Goal: Transaction & Acquisition: Purchase product/service

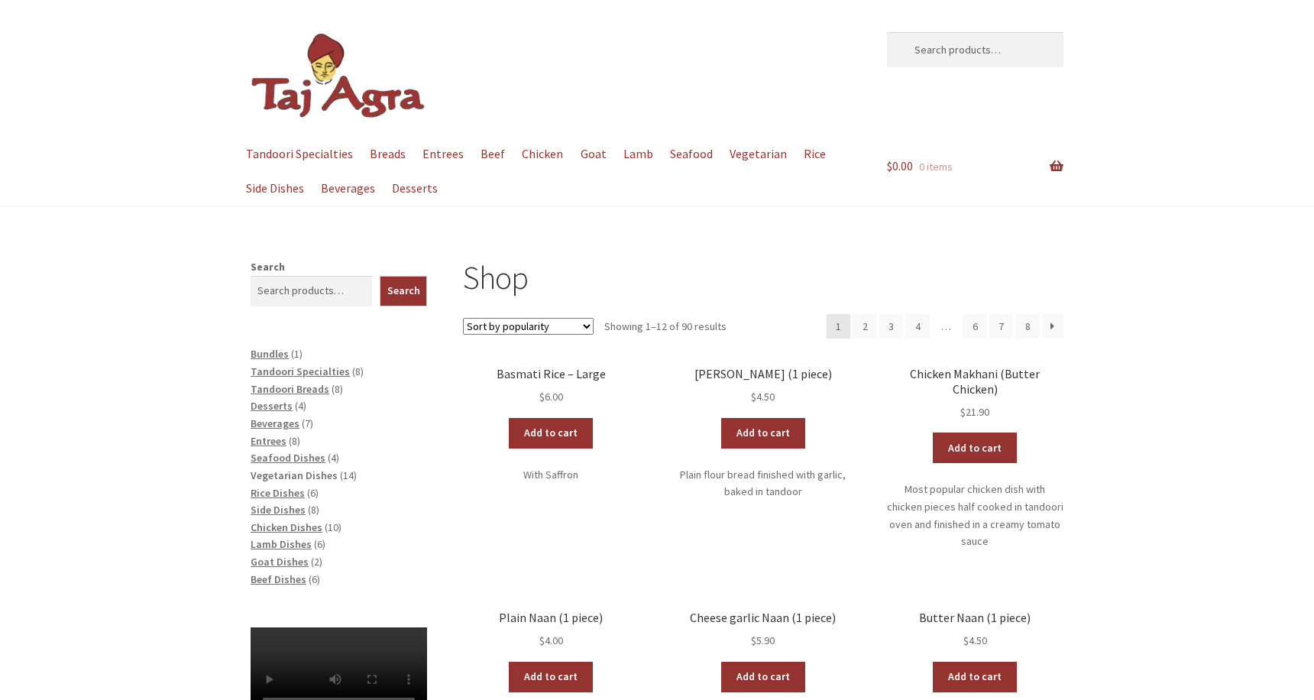
click at [310, 468] on span "Vegetarian Dishes" at bounding box center [294, 475] width 87 height 14
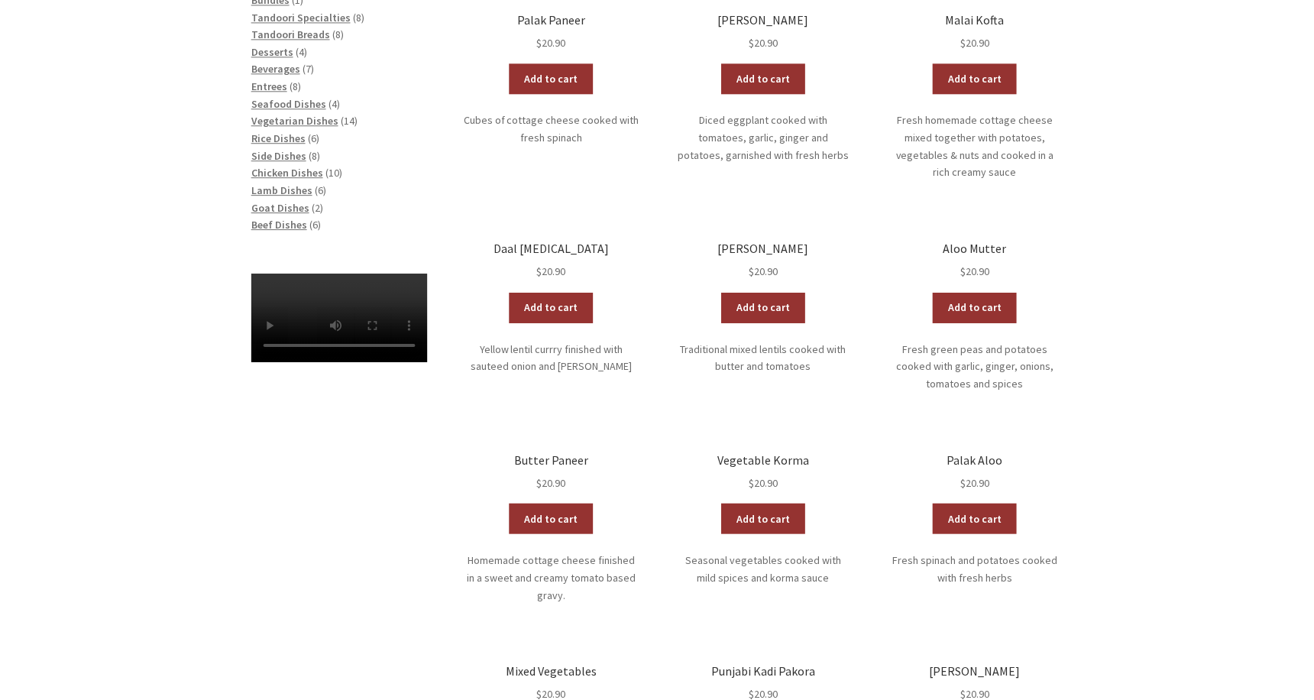
scroll to position [446, 0]
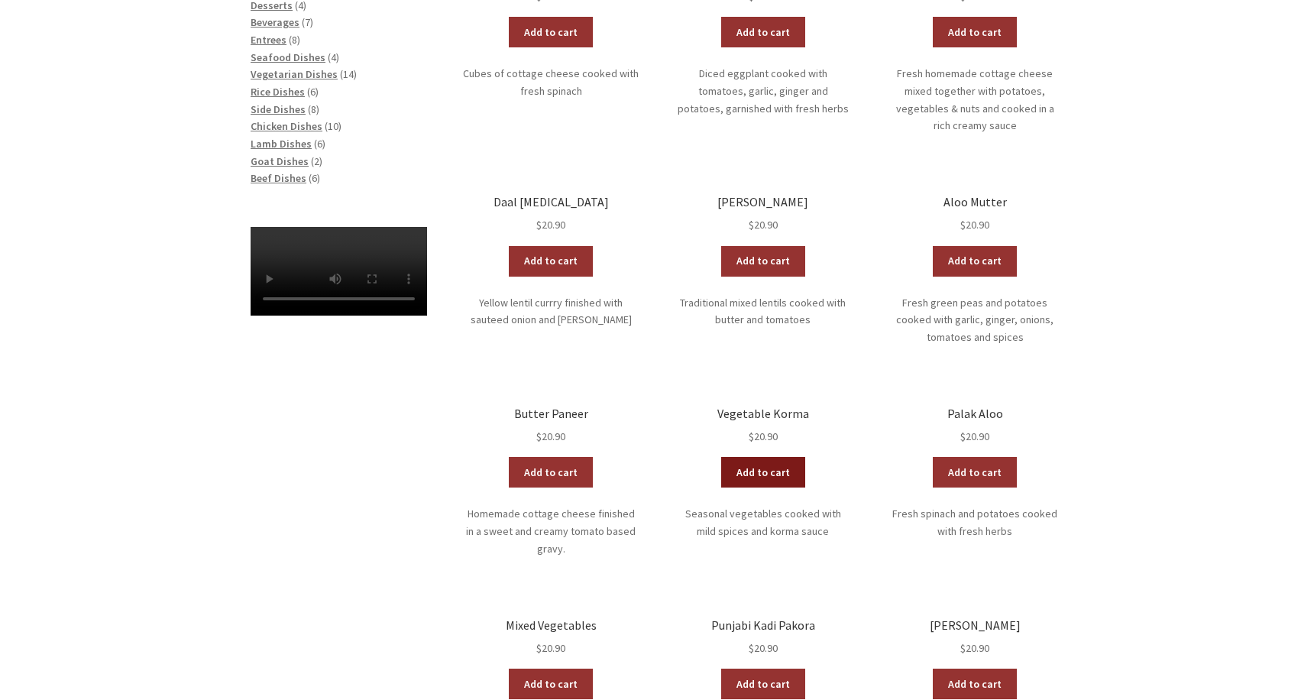
click at [777, 457] on link "Add to cart" at bounding box center [763, 472] width 84 height 31
click at [781, 457] on link "View cart" at bounding box center [804, 472] width 89 height 31
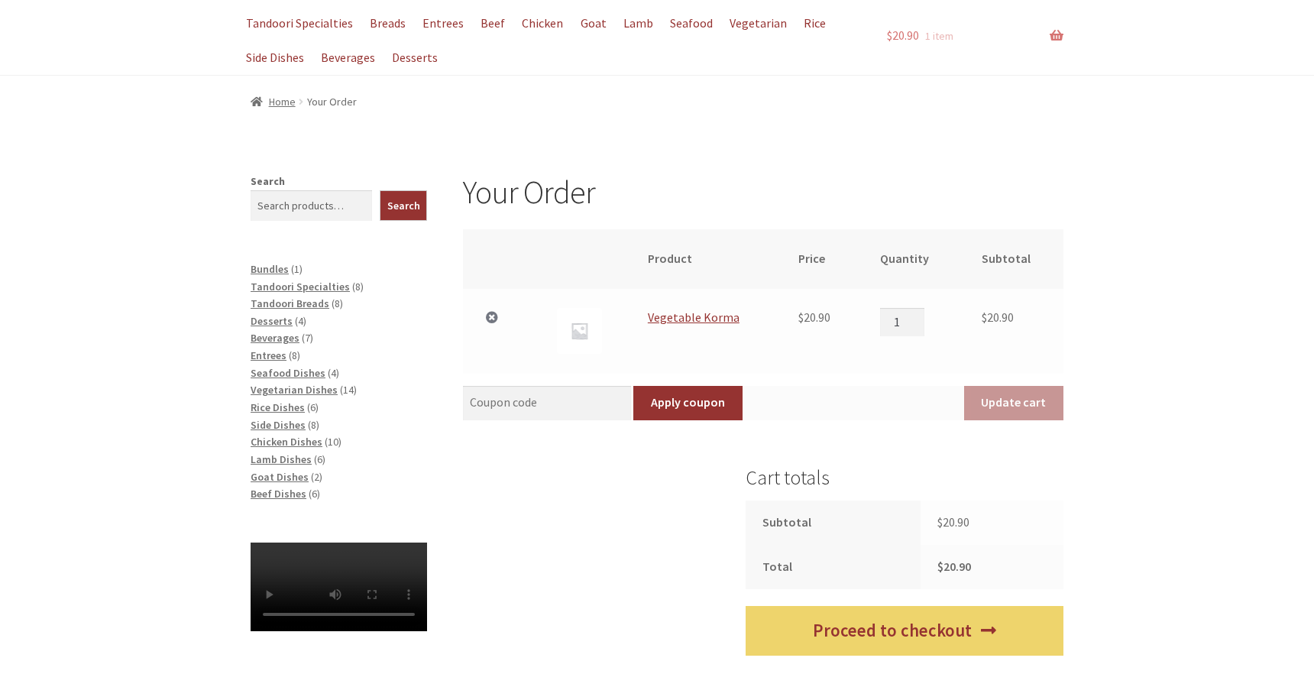
scroll to position [160, 0]
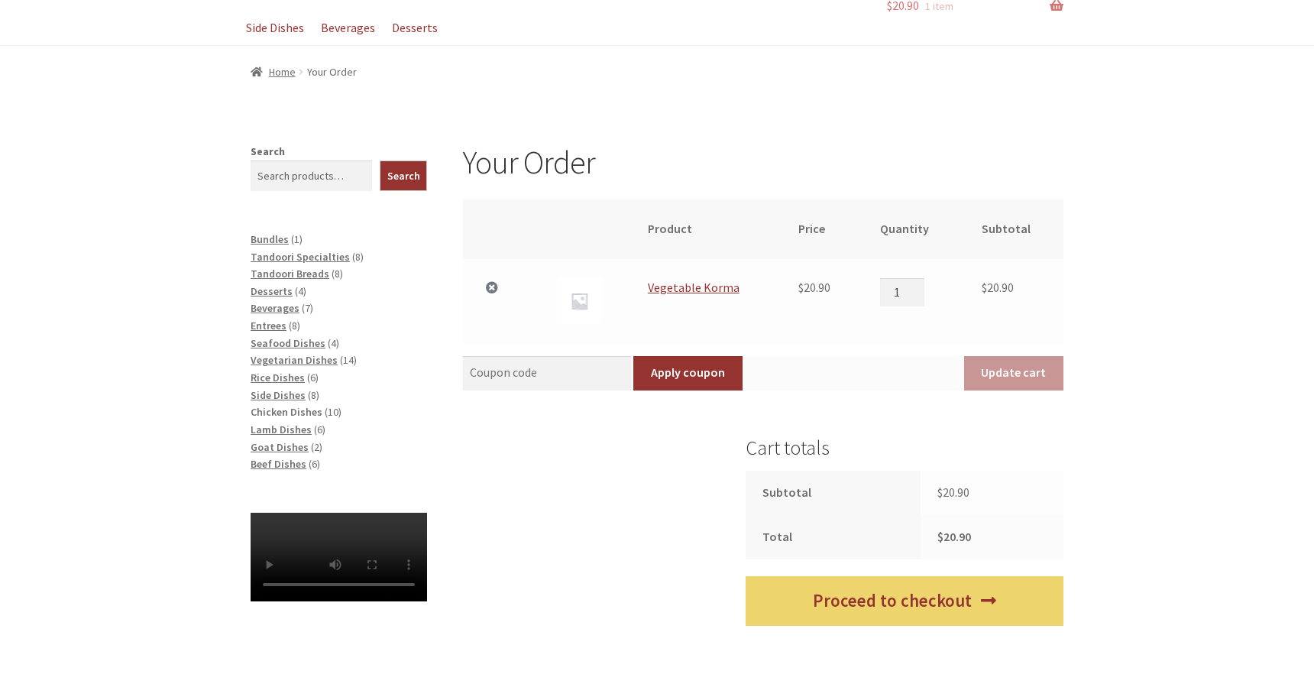
click at [299, 405] on span "Chicken Dishes" at bounding box center [287, 412] width 72 height 14
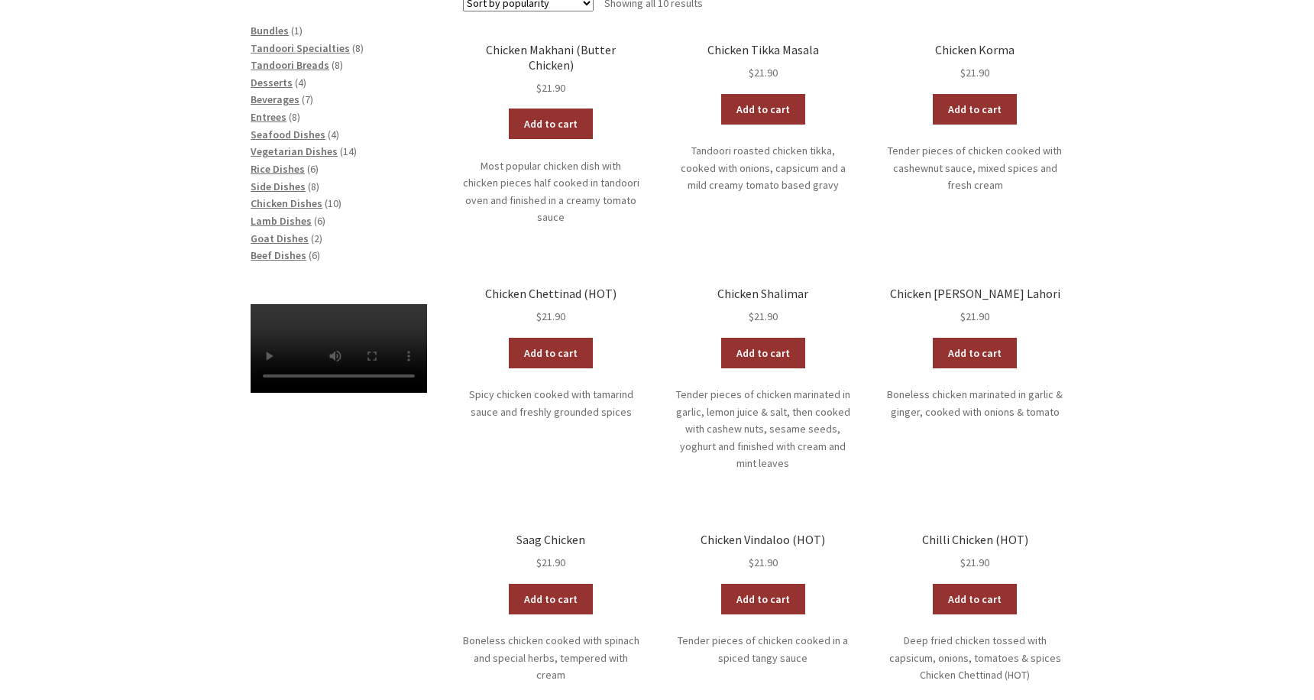
scroll to position [309, 0]
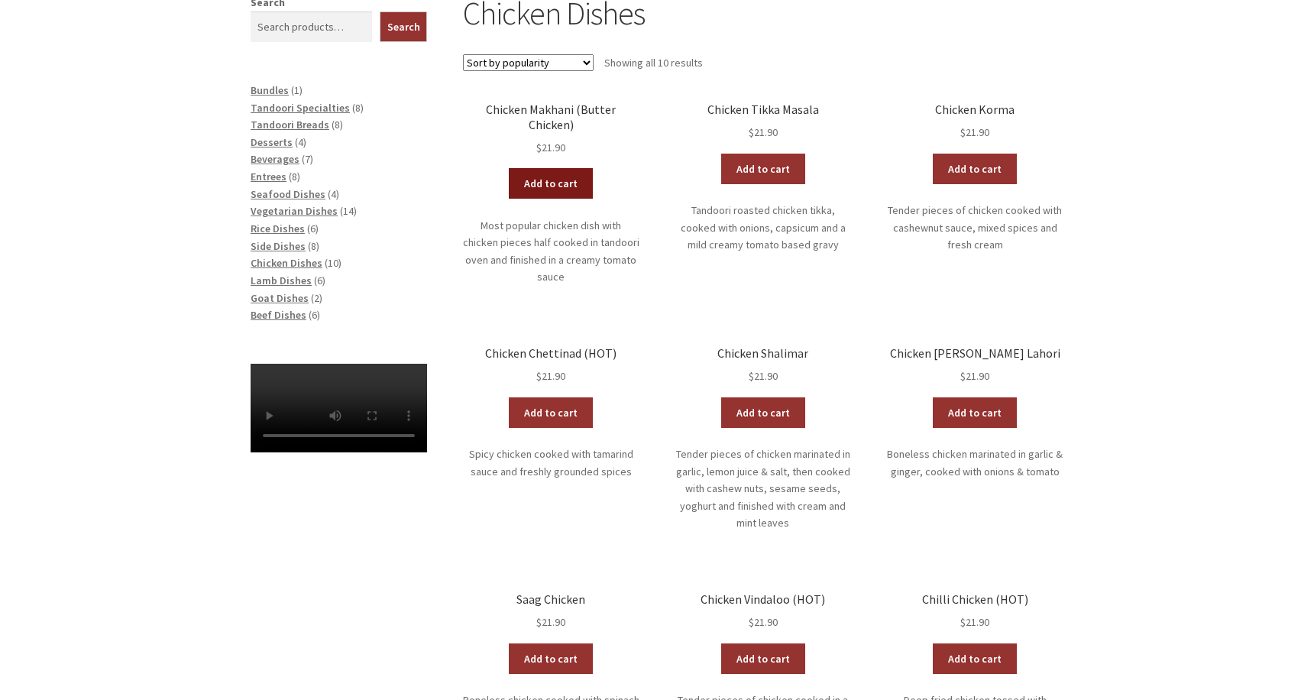
click at [555, 171] on link "Add to cart" at bounding box center [551, 183] width 84 height 31
click at [748, 166] on link "Add to cart" at bounding box center [763, 169] width 84 height 31
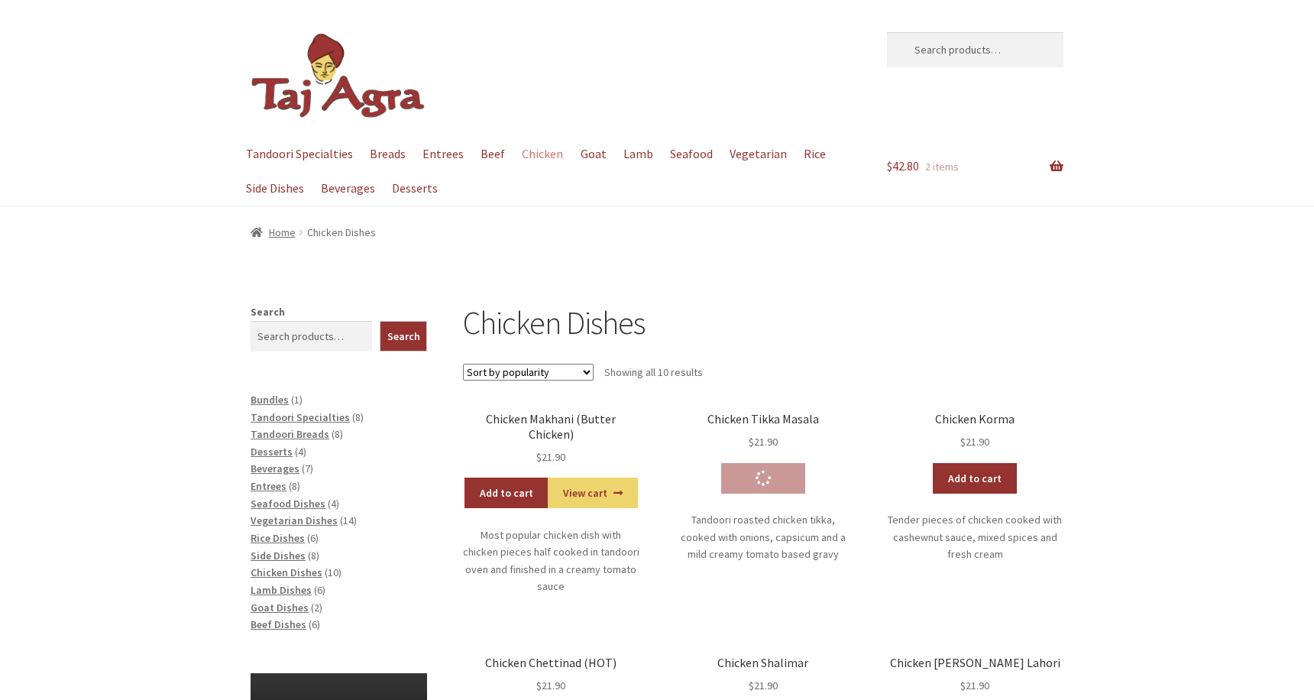
scroll to position [0, 0]
click at [400, 152] on link "Breads" at bounding box center [387, 154] width 50 height 34
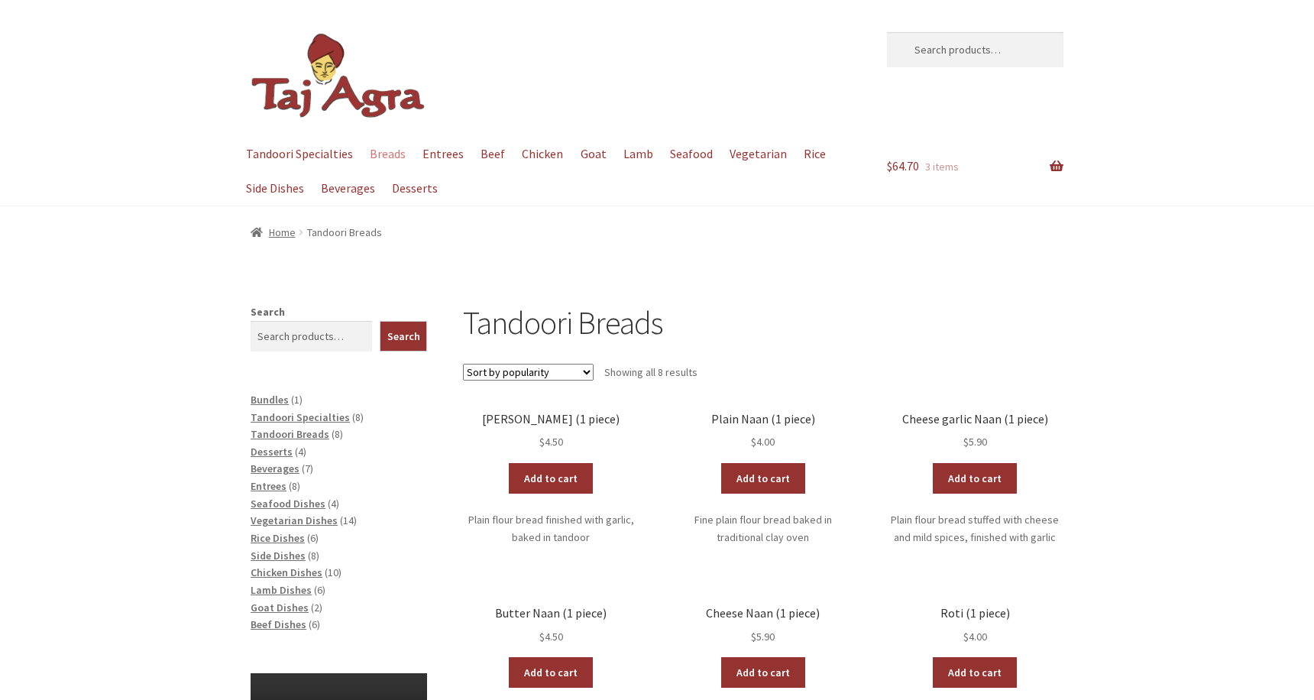
scroll to position [157, 0]
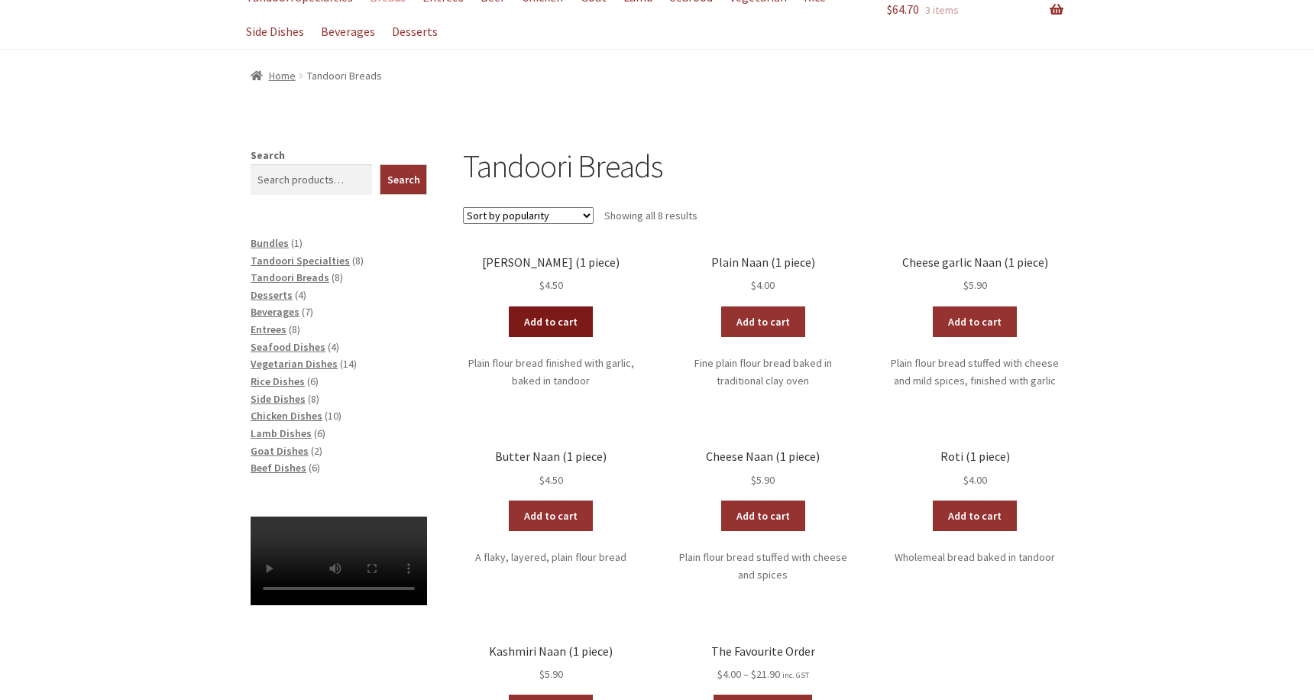
click at [543, 313] on link "Add to cart" at bounding box center [551, 321] width 84 height 31
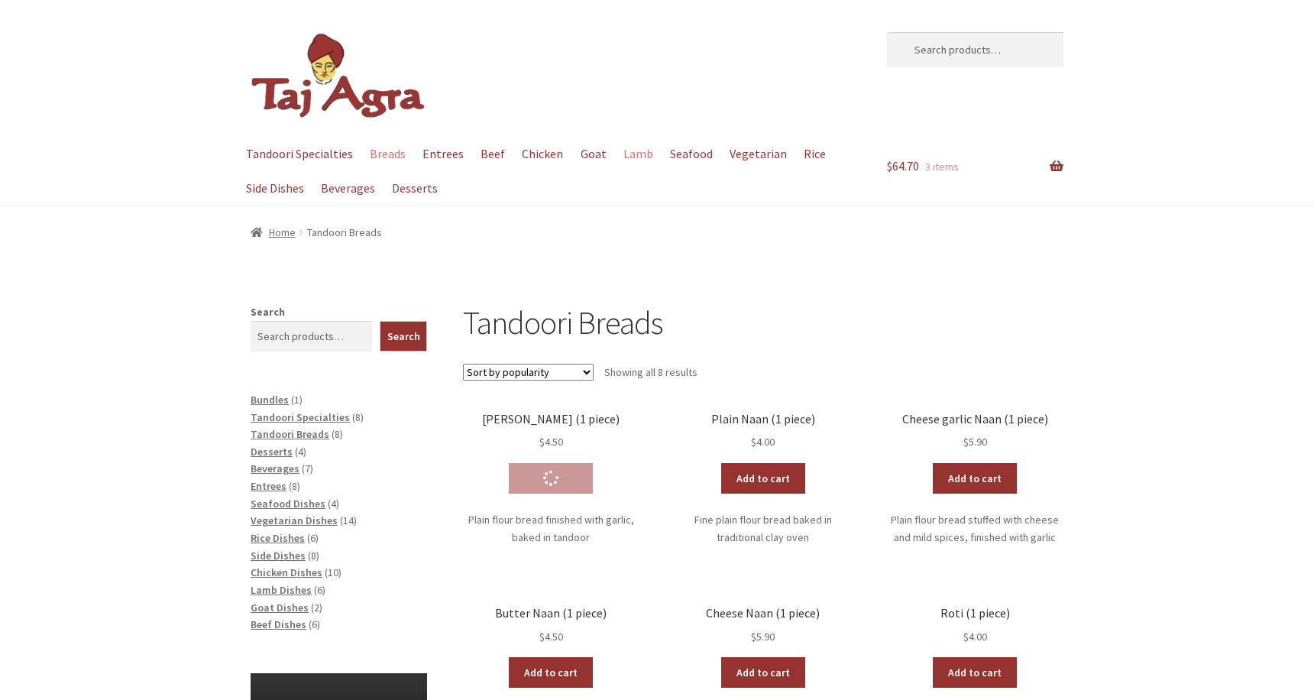
scroll to position [0, 0]
click at [813, 151] on link "Rice" at bounding box center [815, 154] width 37 height 34
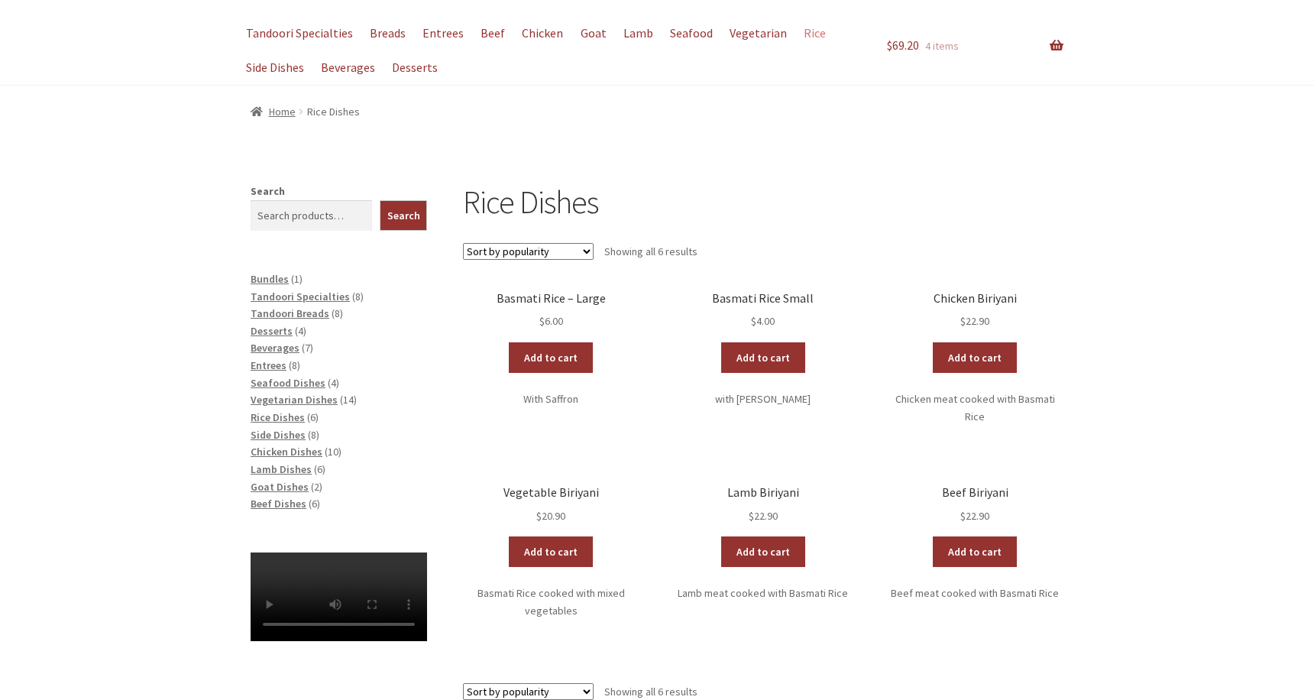
scroll to position [142, 0]
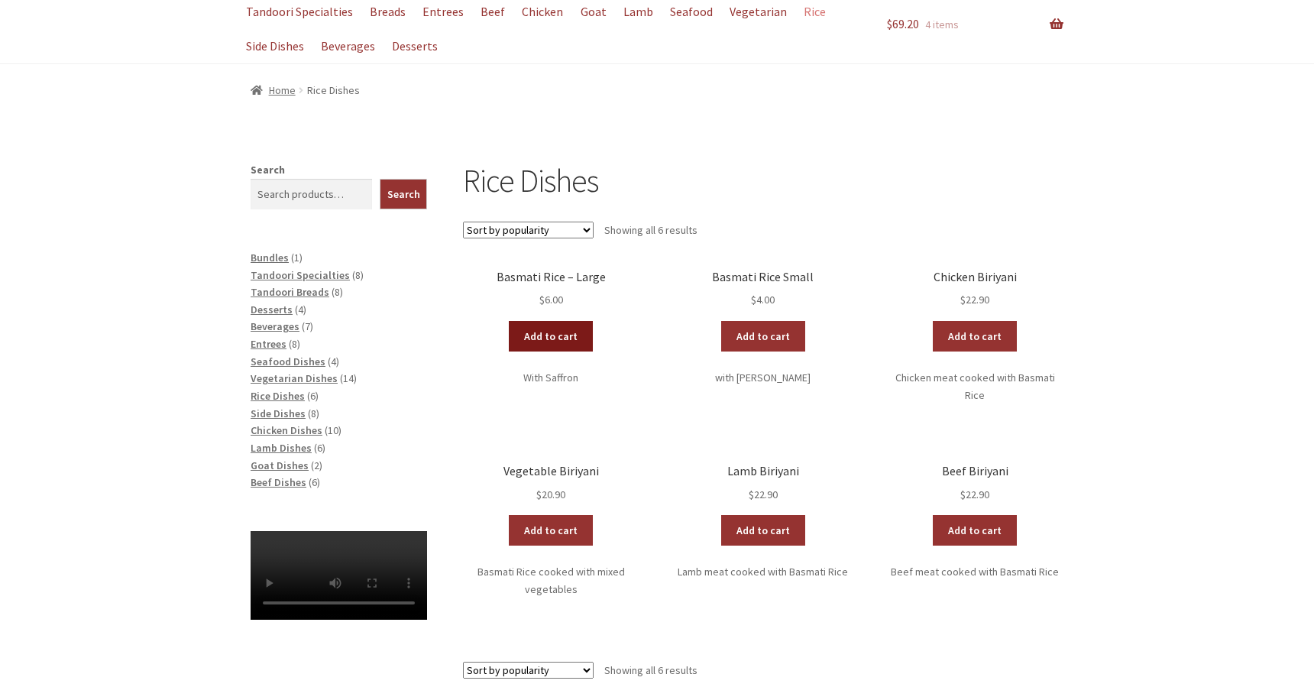
click at [567, 335] on link "Add to cart" at bounding box center [551, 336] width 84 height 31
click at [517, 329] on link "Add to cart" at bounding box center [506, 336] width 84 height 31
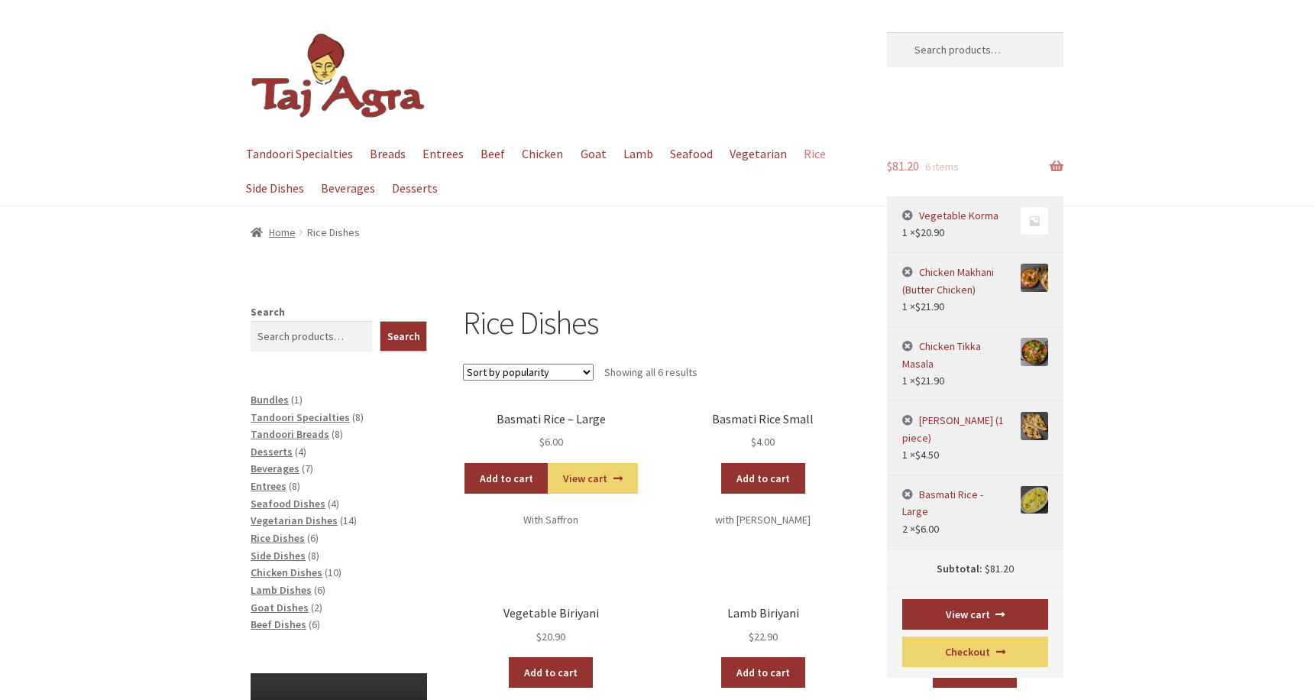
scroll to position [0, 0]
click at [910, 176] on link "$ 81.20 6 items" at bounding box center [975, 167] width 176 height 60
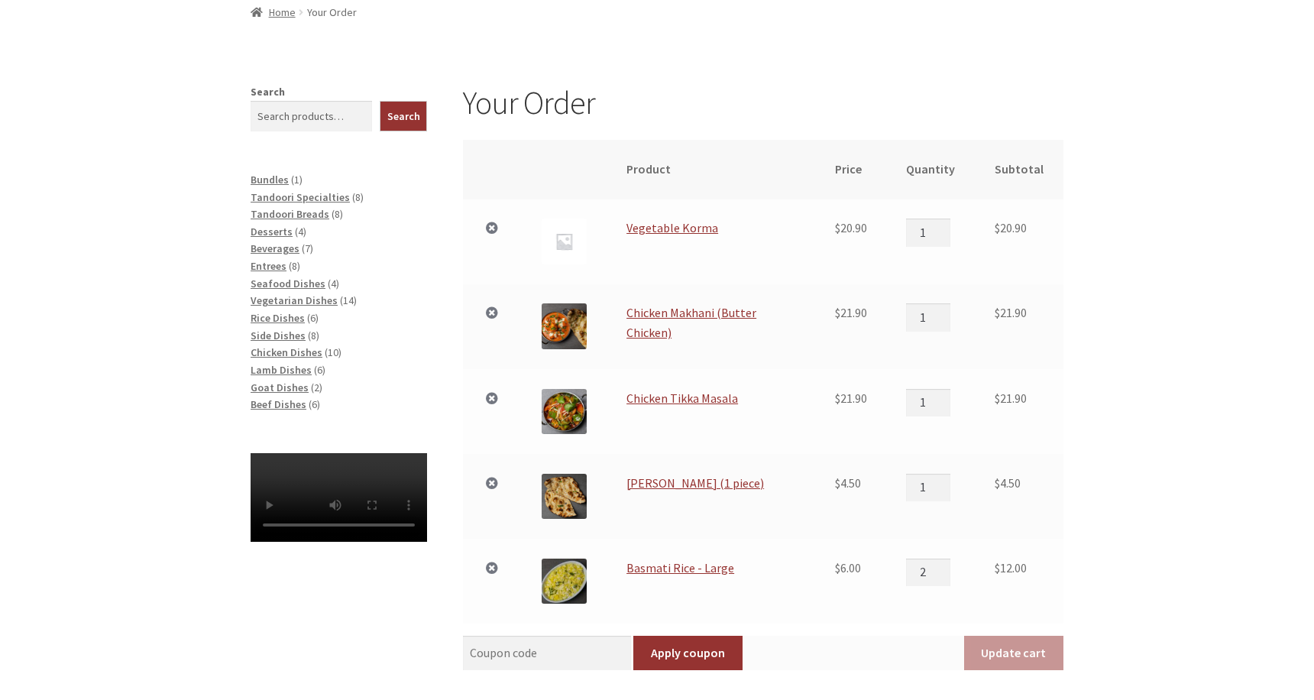
scroll to position [234, 0]
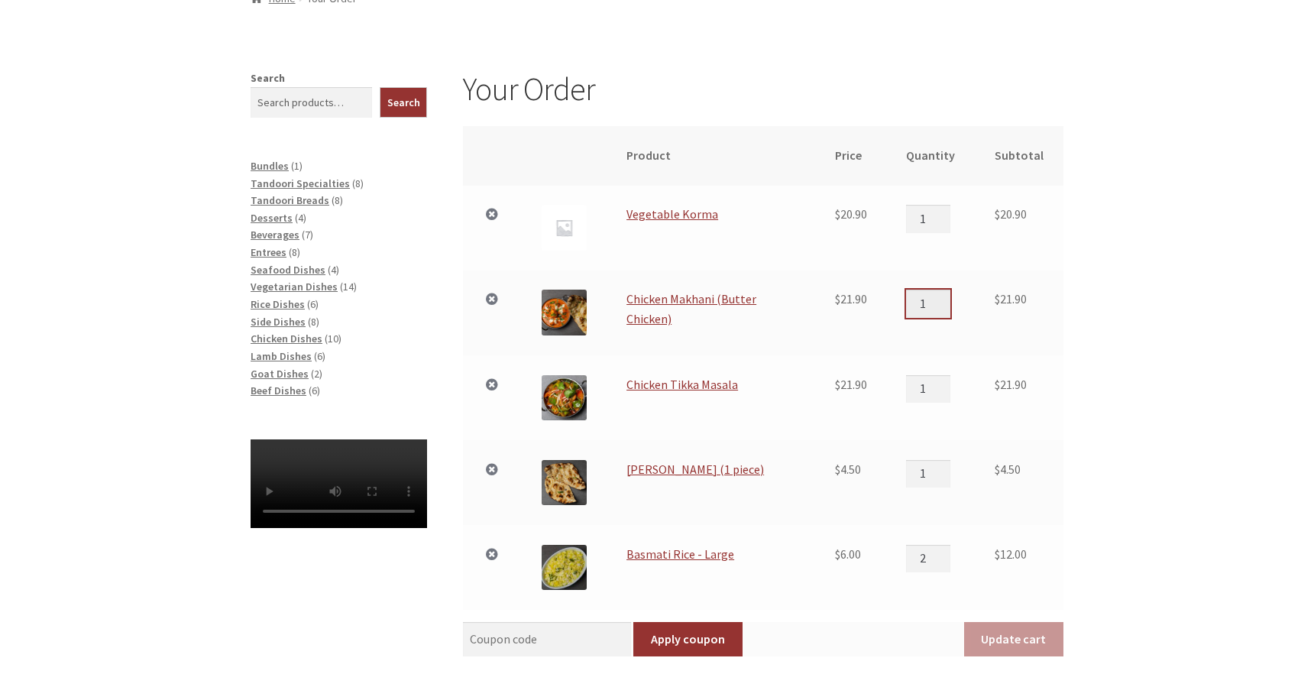
type input "0"
click at [949, 306] on input "0" at bounding box center [928, 302] width 44 height 27
click at [1024, 642] on button "Update cart" at bounding box center [1013, 639] width 99 height 35
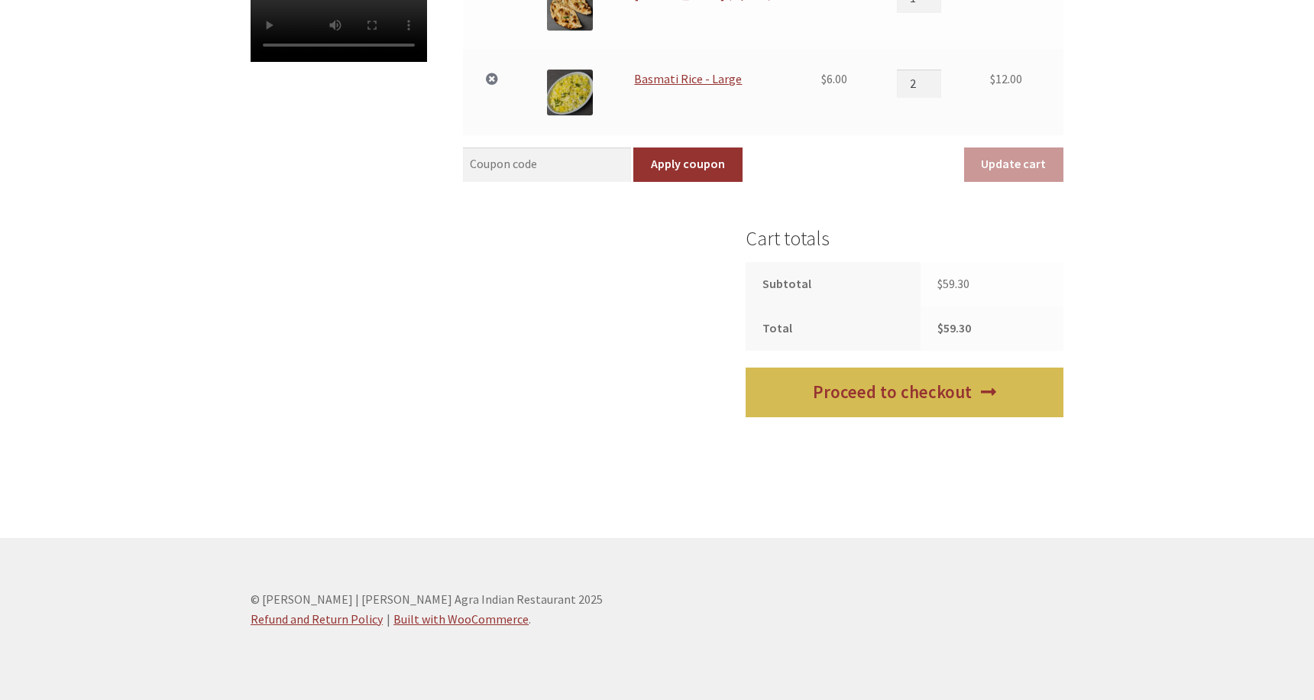
scroll to position [699, 0]
click at [918, 405] on link "Proceed to checkout" at bounding box center [904, 393] width 318 height 50
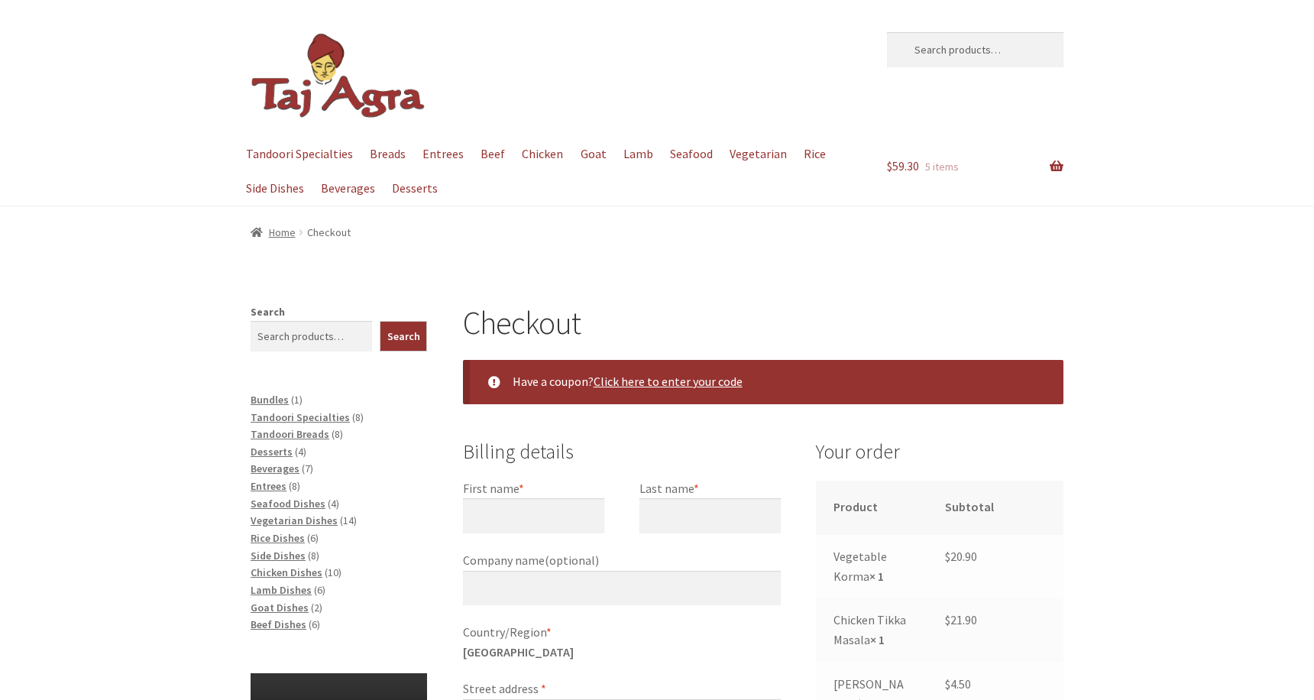
select select "ACT"
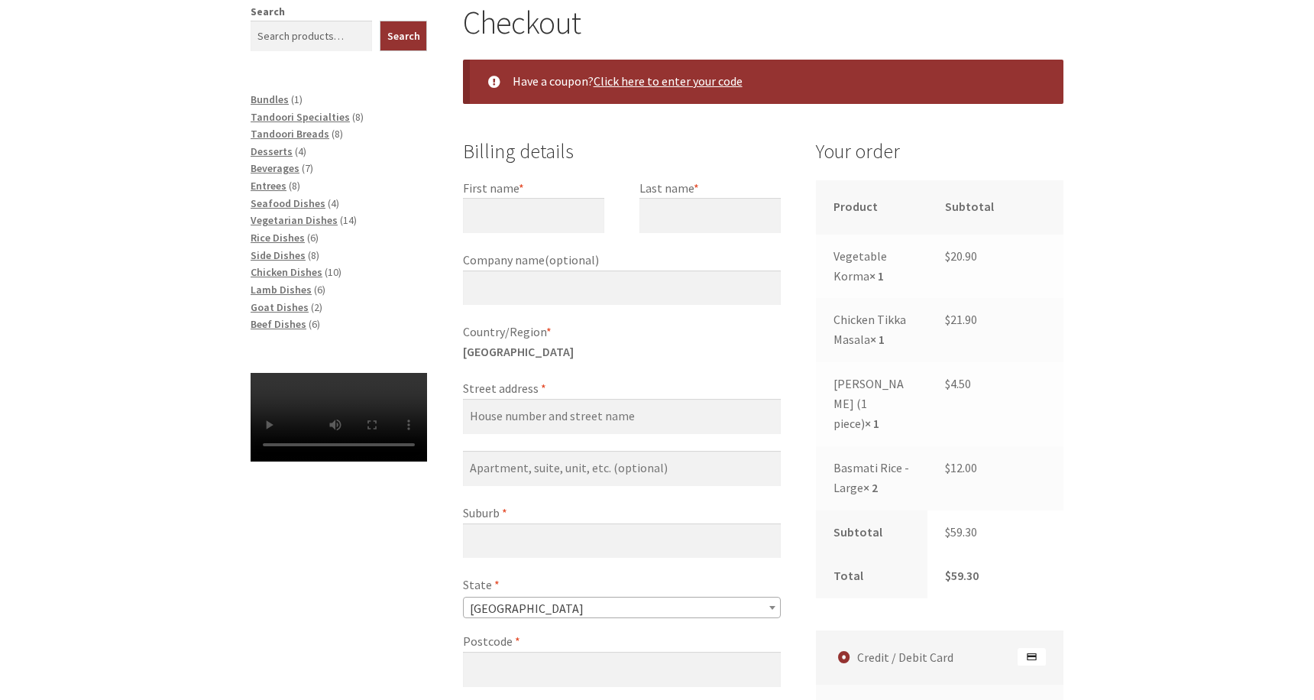
scroll to position [263, 0]
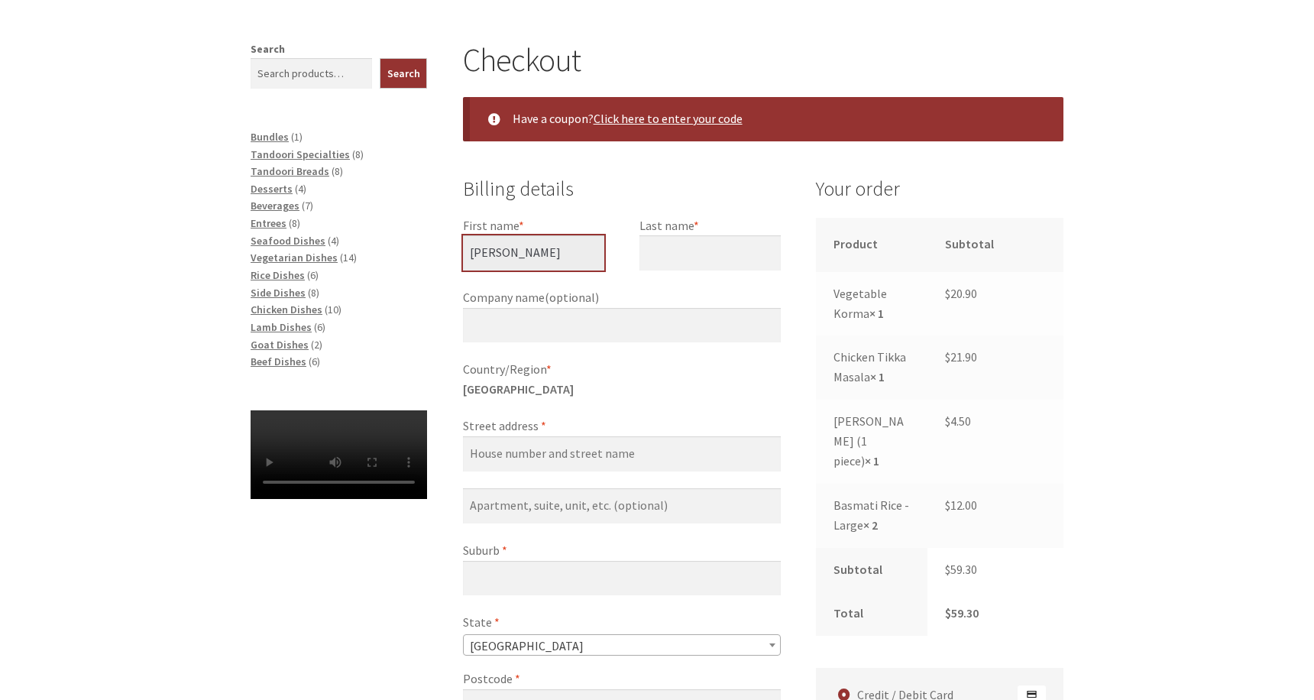
type input "[PERSON_NAME]"
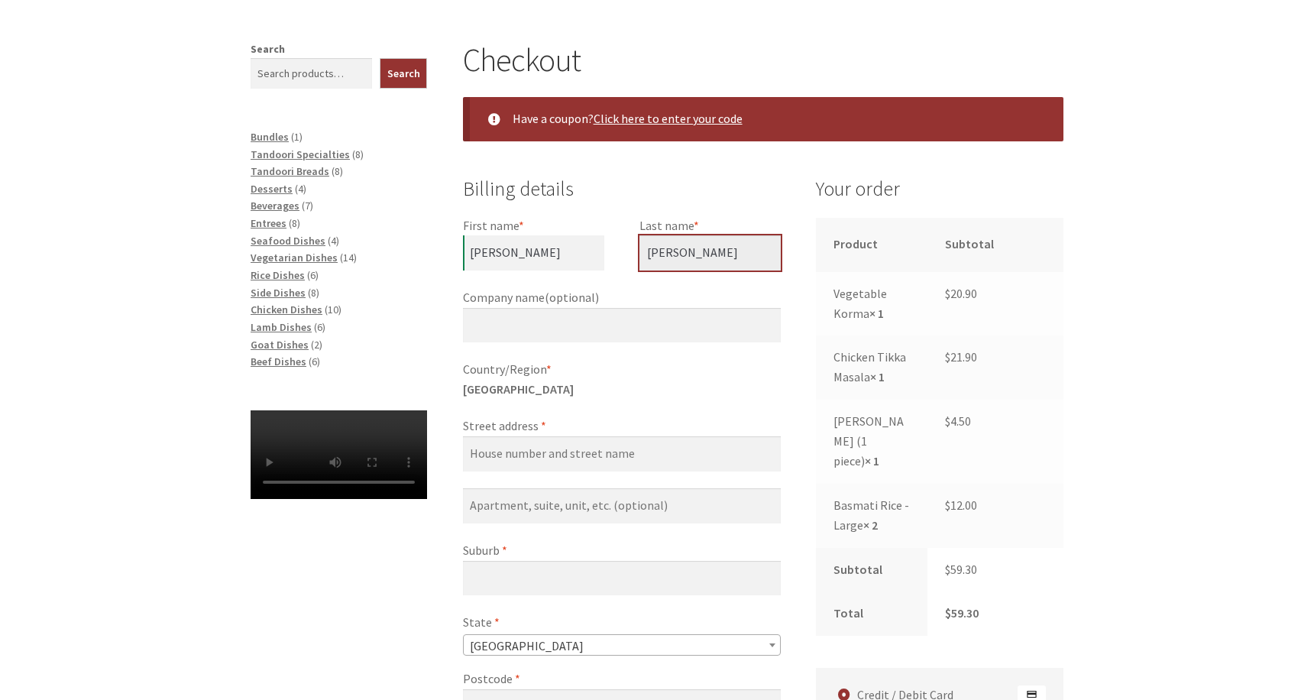
type input "[PERSON_NAME]"
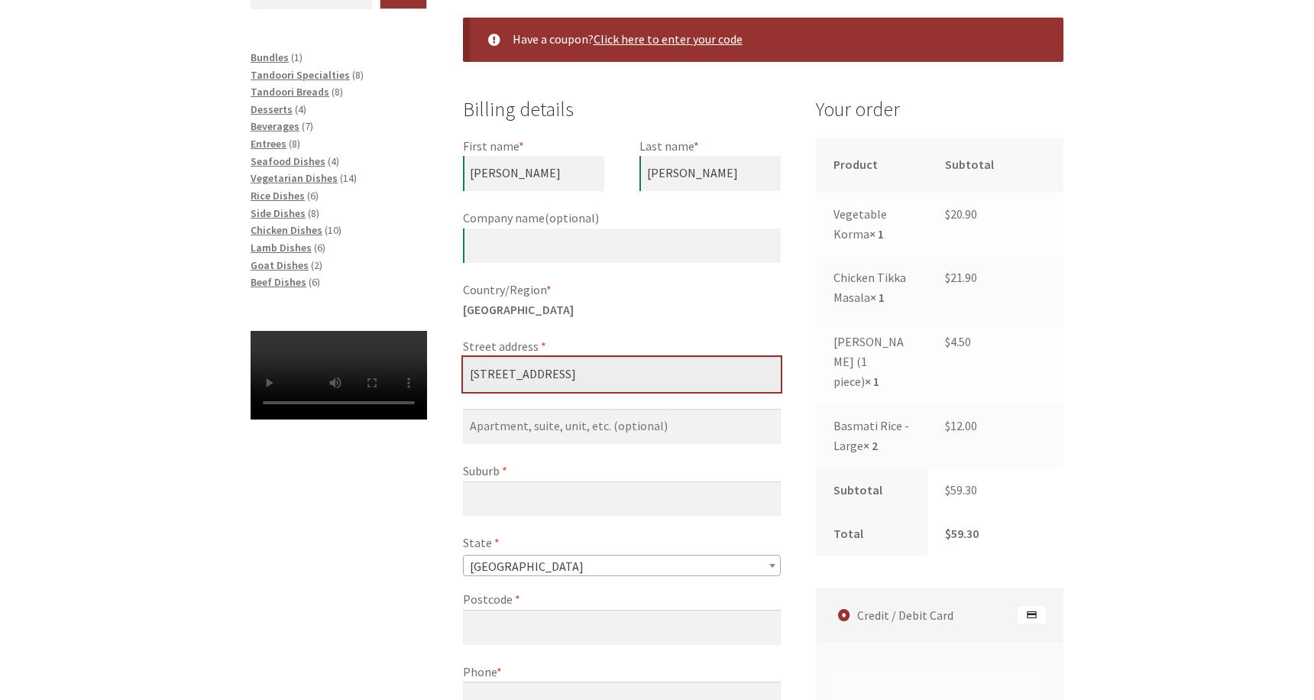
scroll to position [354, 0]
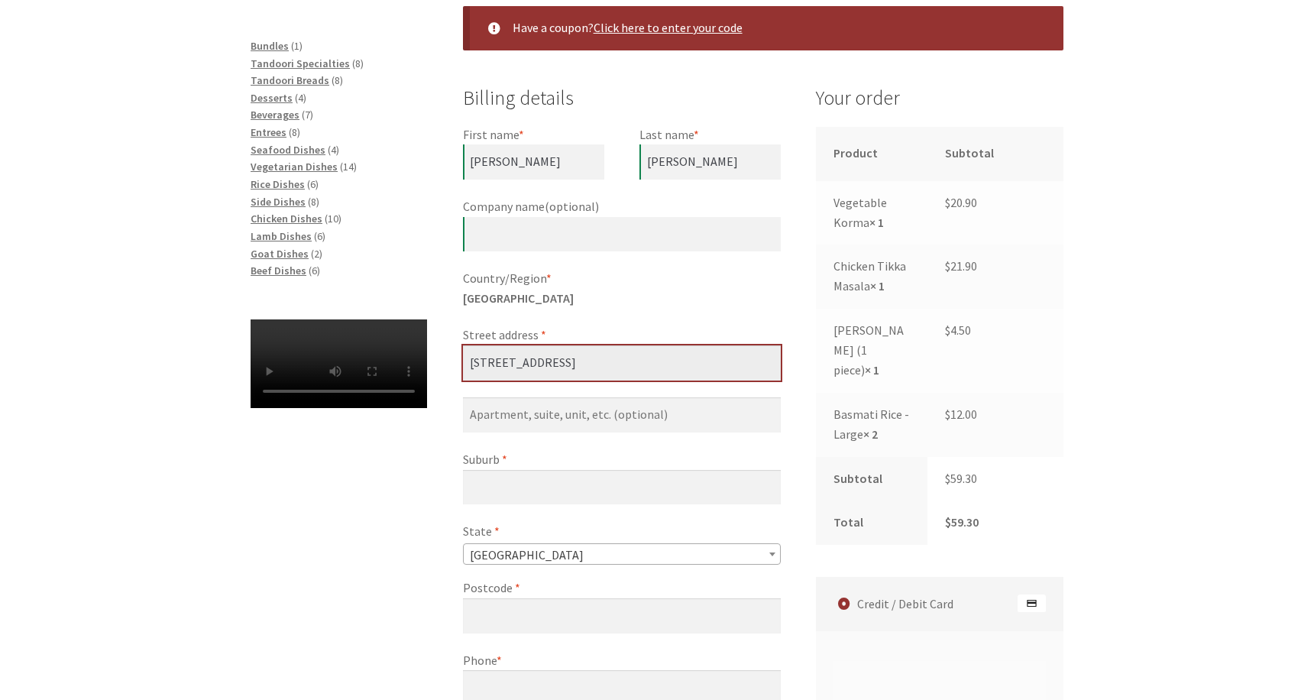
type input "[STREET_ADDRESS]"
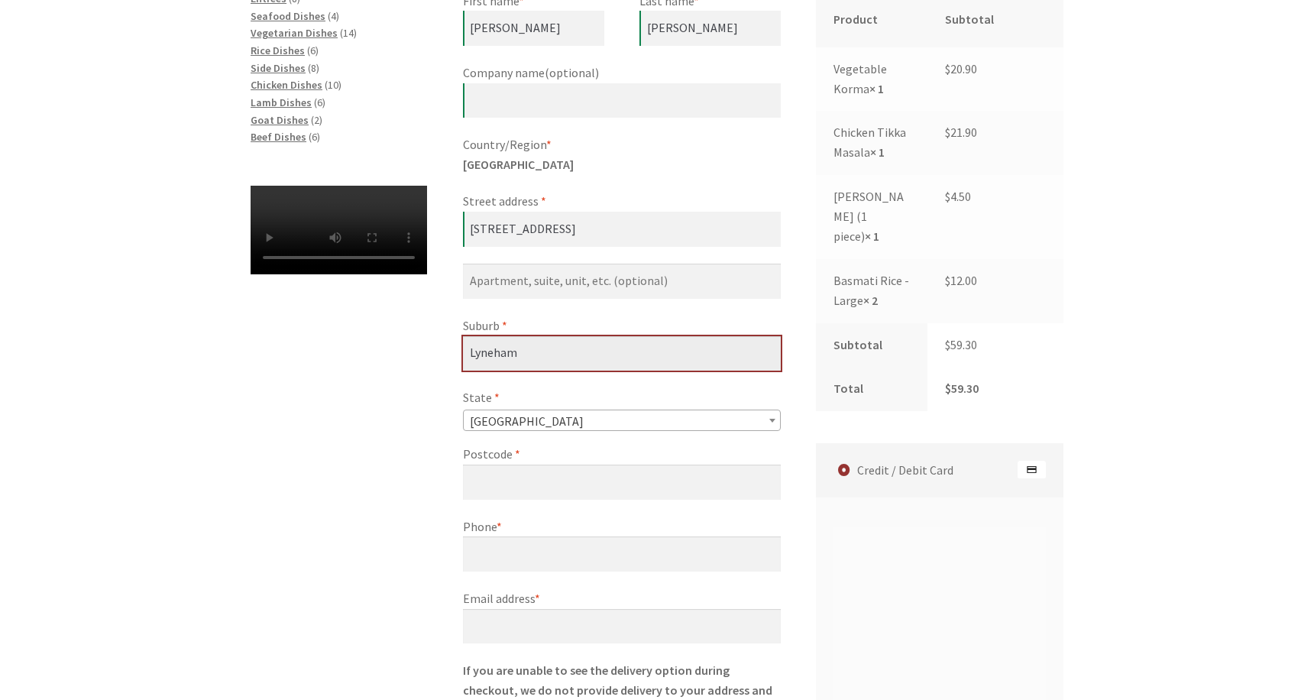
scroll to position [504, 0]
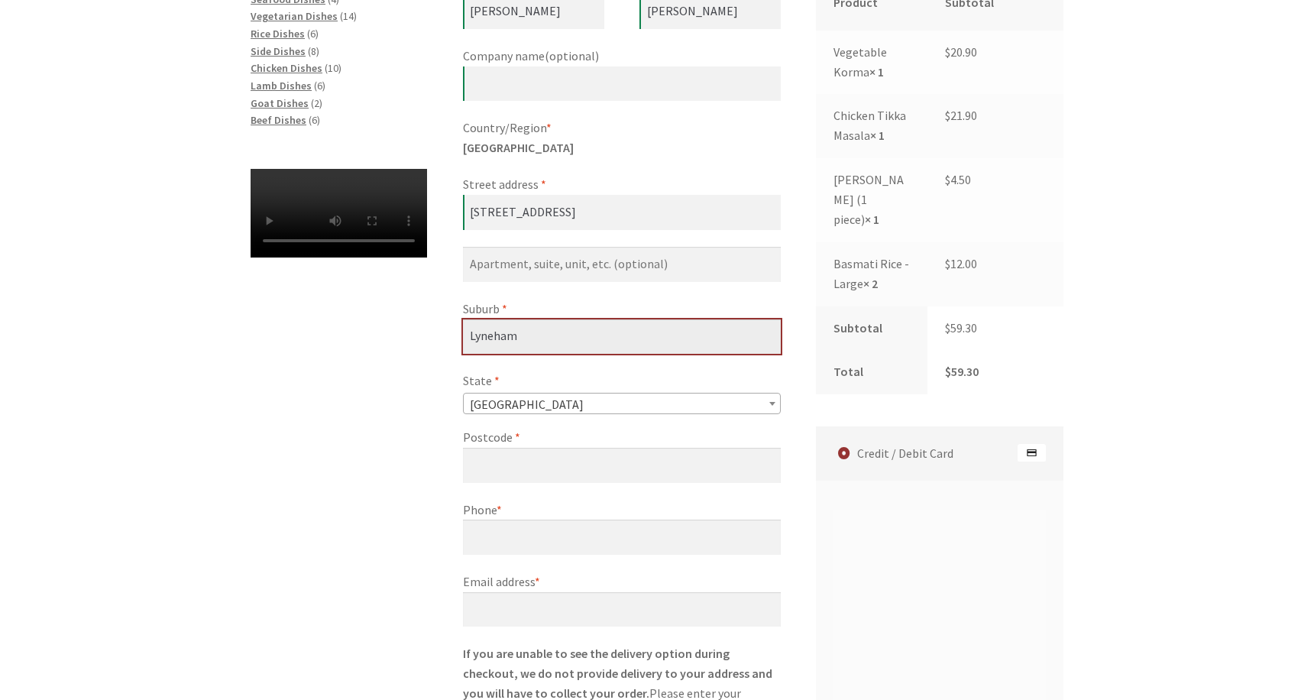
type input "Lyneham"
click at [580, 477] on div "First name * [PERSON_NAME] Last name * [PERSON_NAME] Company name (optional) Co…" at bounding box center [622, 301] width 318 height 652
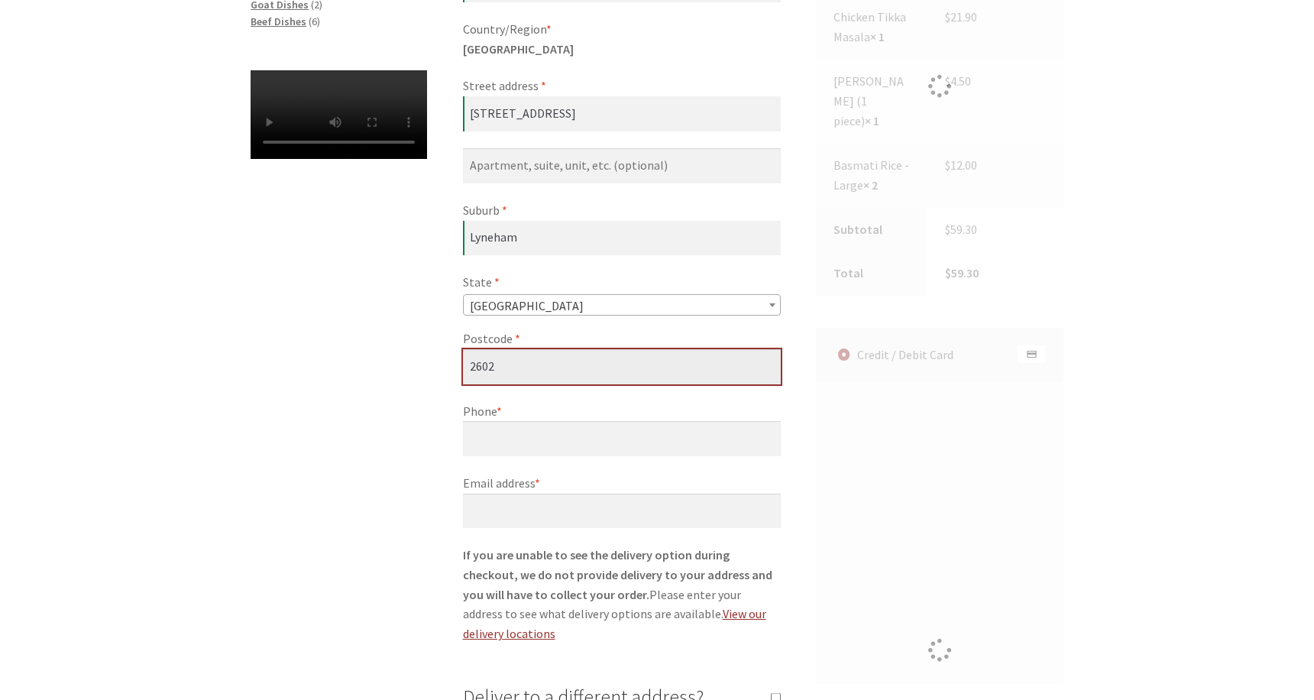
scroll to position [611, 0]
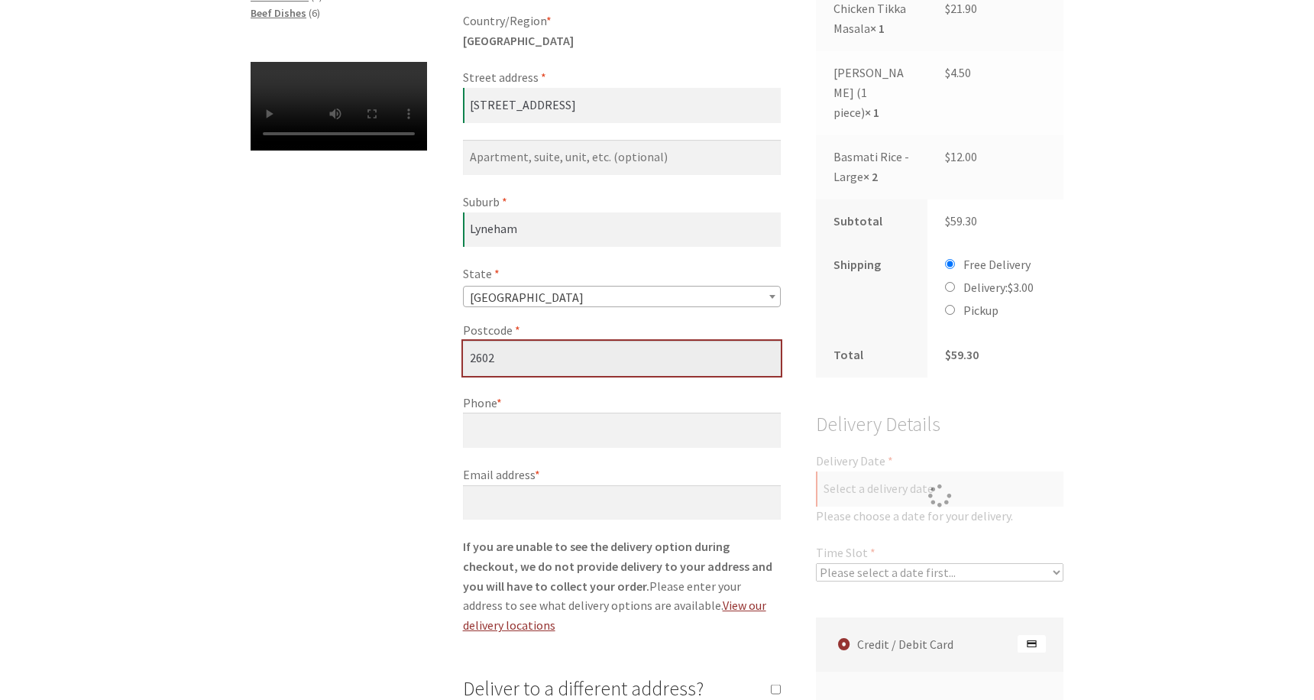
type input "2602"
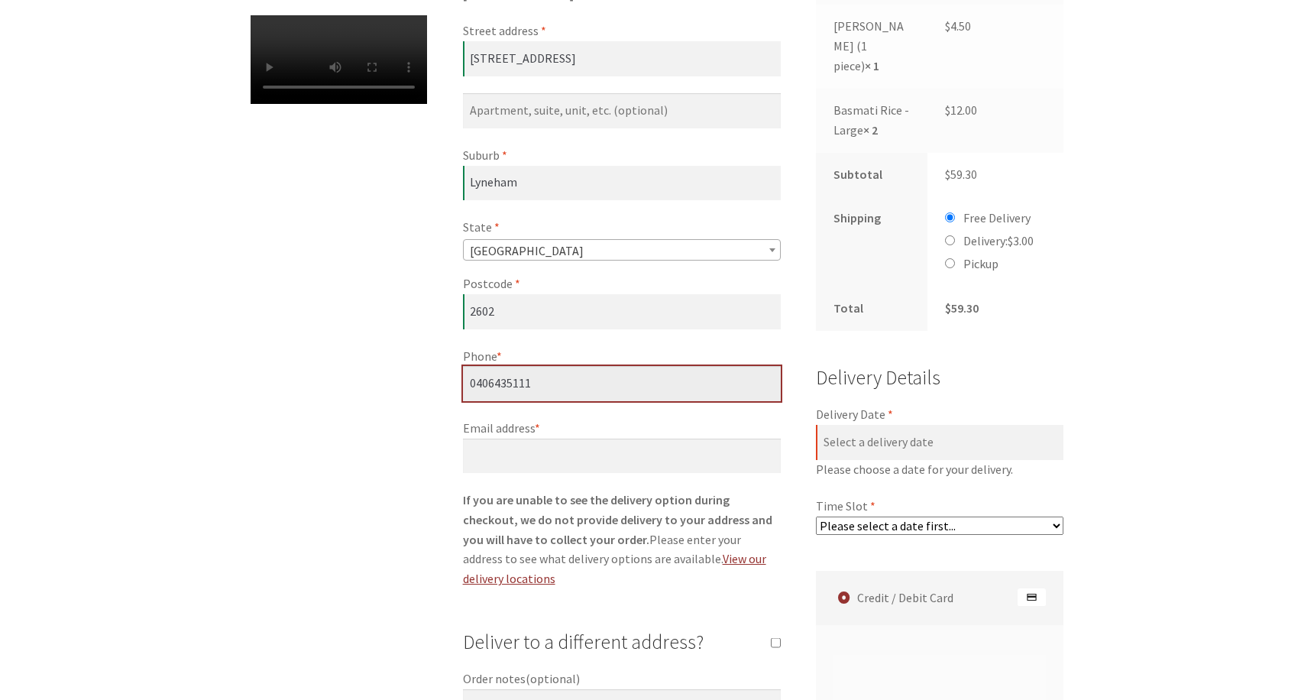
scroll to position [663, 0]
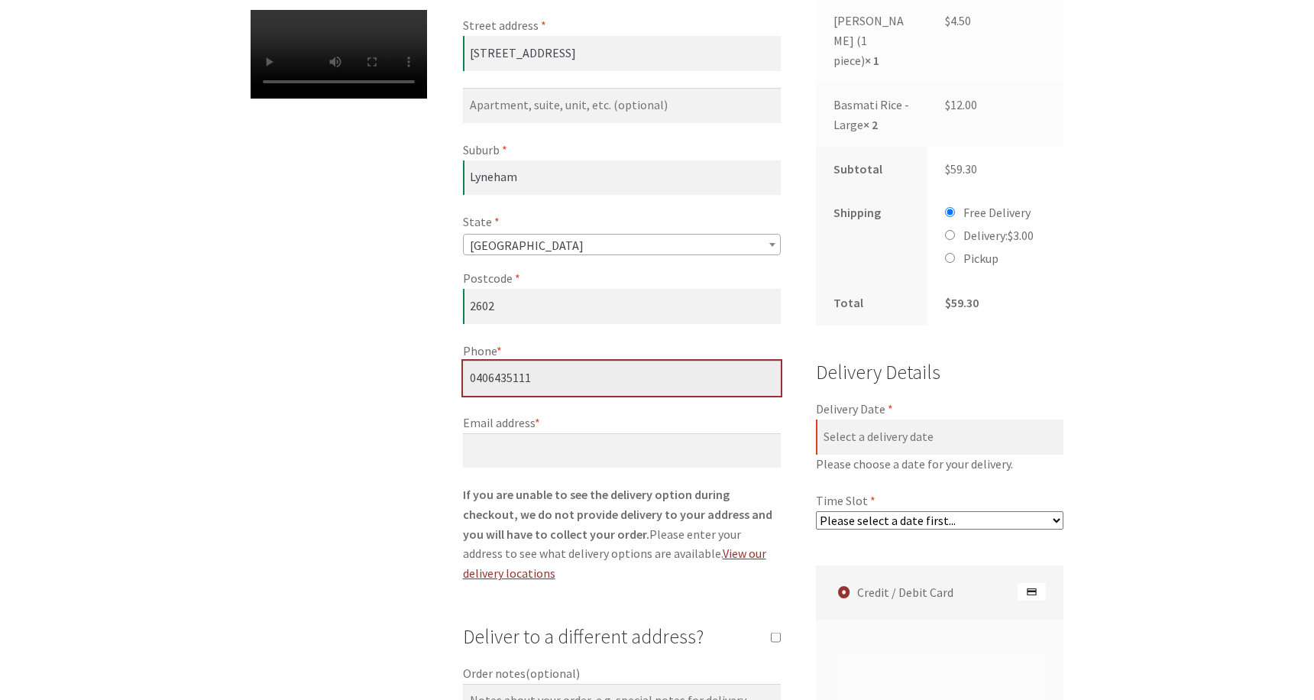
type input "0406435111"
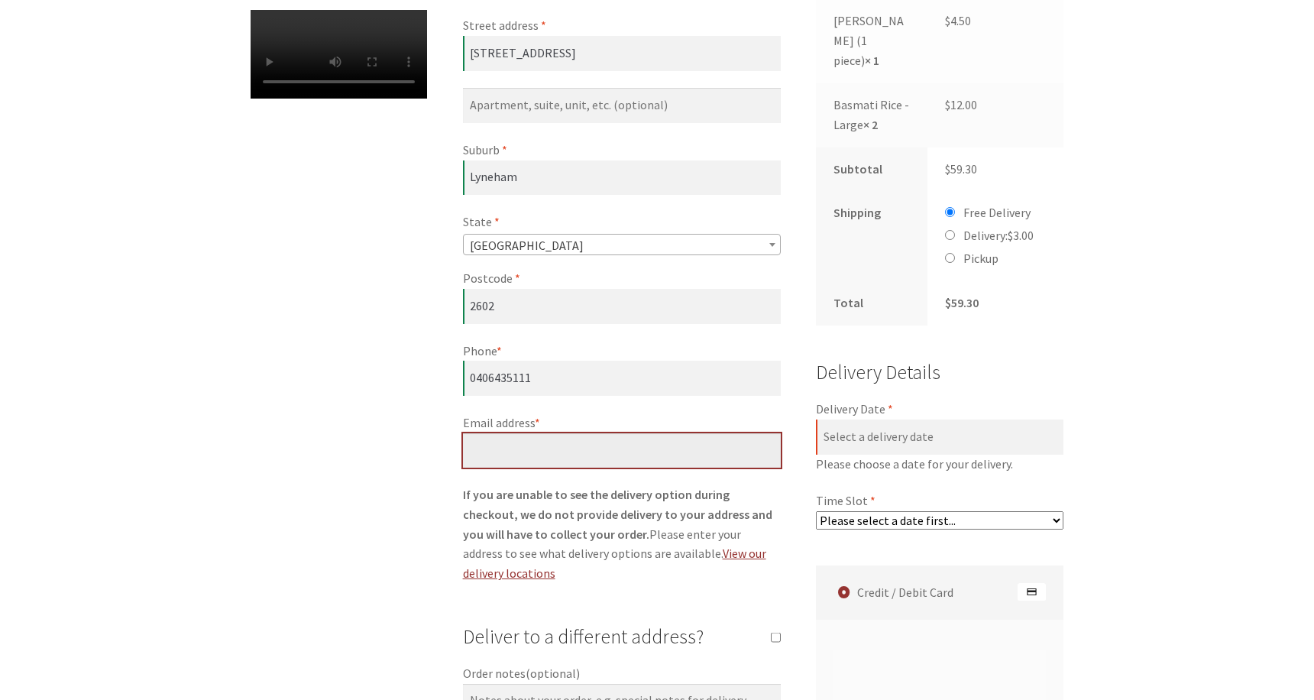
type input "[PERSON_NAME][EMAIL_ADDRESS][DOMAIN_NAME]"
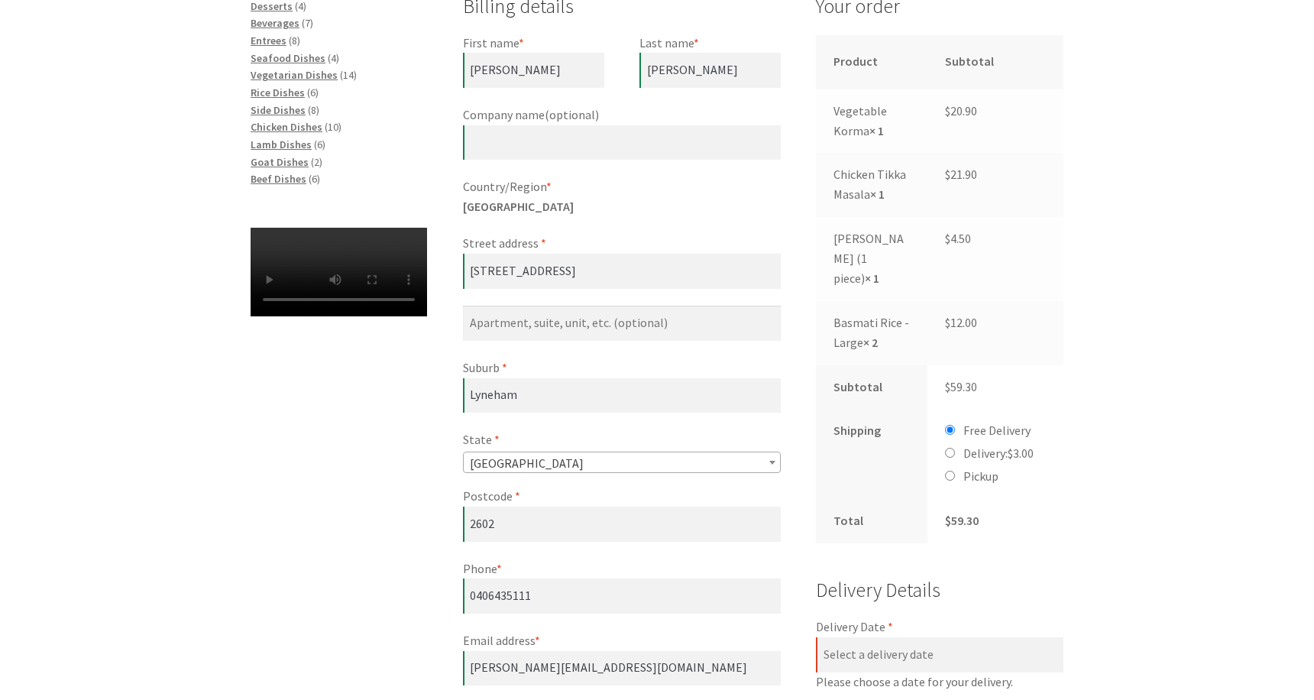
scroll to position [461, 0]
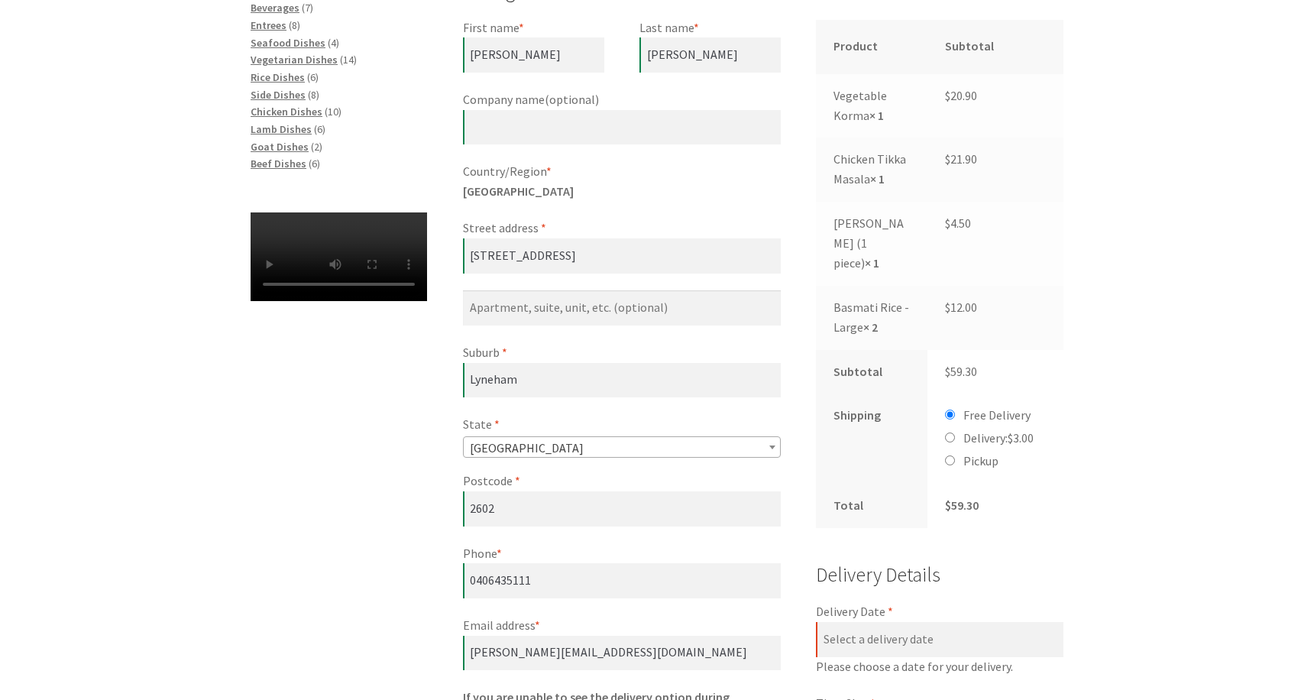
click at [951, 451] on li "Pickup" at bounding box center [996, 461] width 102 height 20
click at [950, 455] on input "Pickup" at bounding box center [950, 460] width 10 height 10
radio input "true"
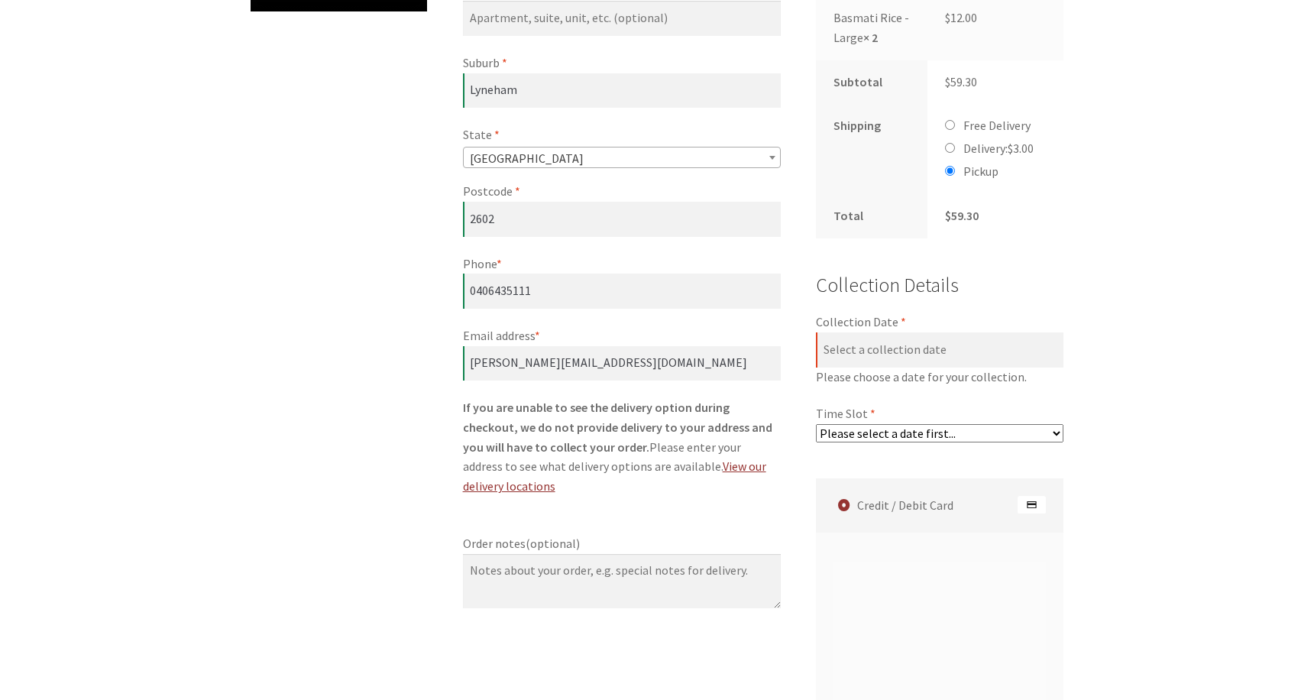
scroll to position [752, 0]
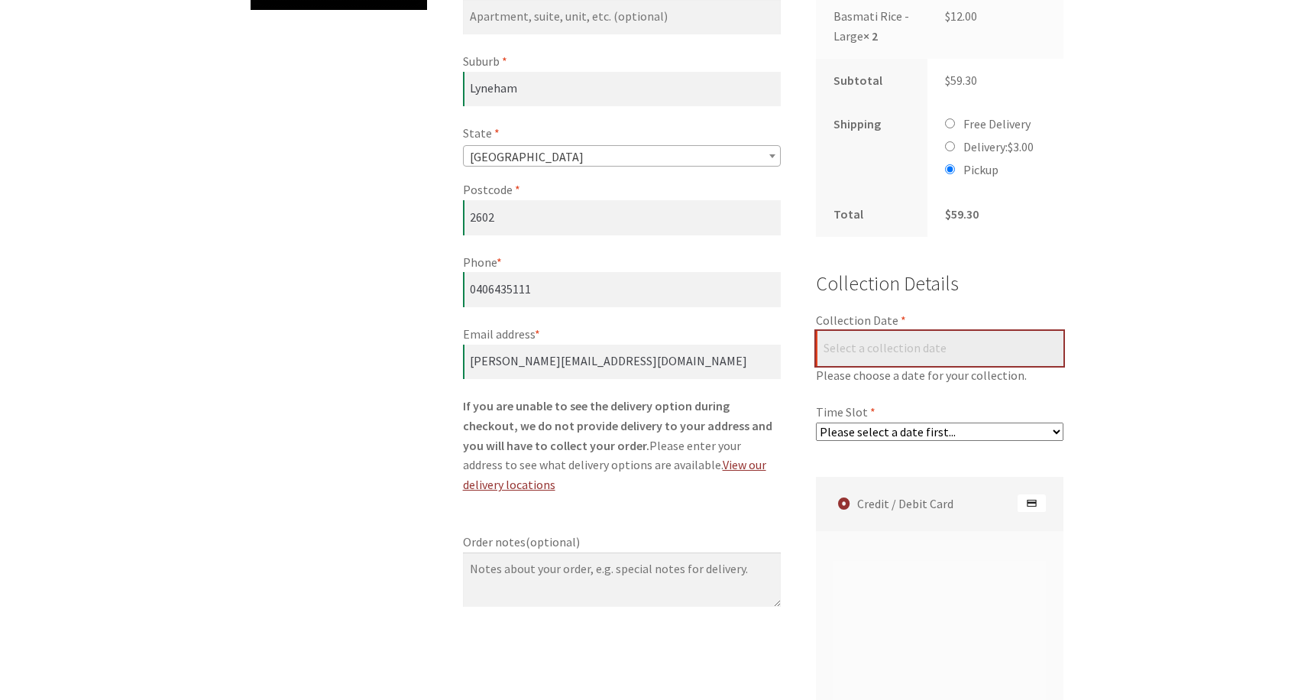
click at [926, 331] on input "Collection Date *" at bounding box center [939, 348] width 247 height 35
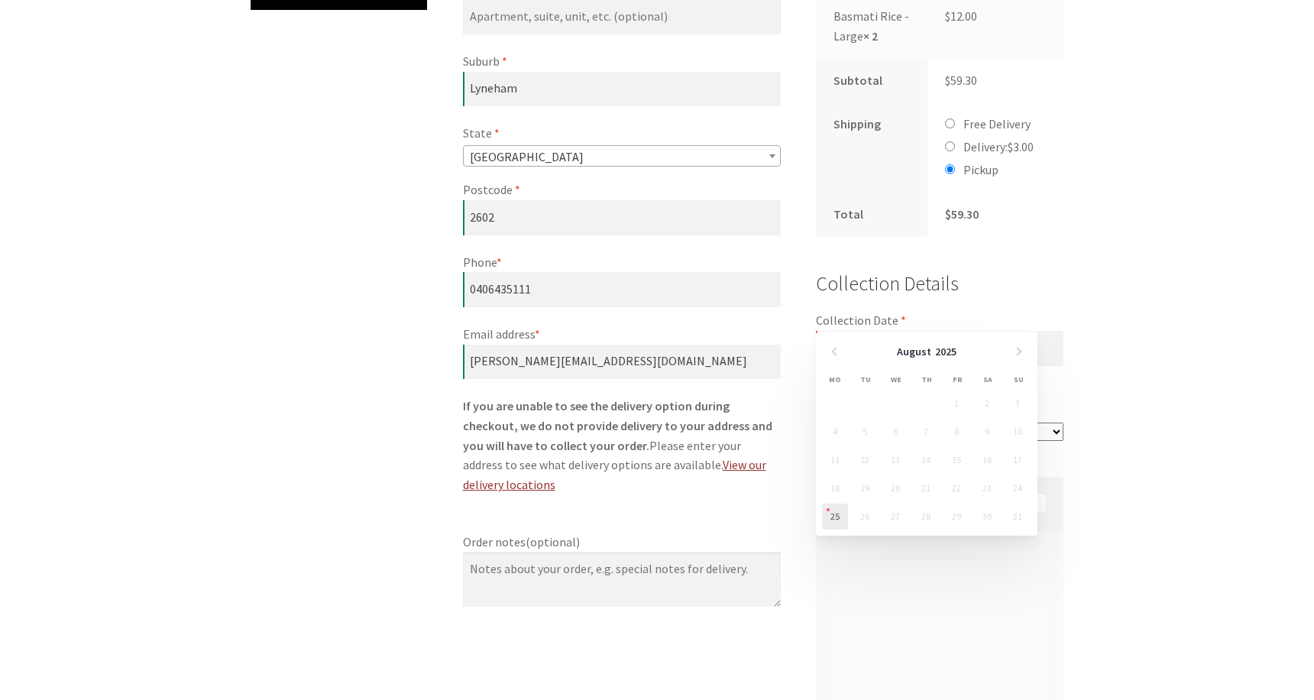
click at [833, 511] on link "25" at bounding box center [835, 516] width 26 height 26
type input "[DATE]"
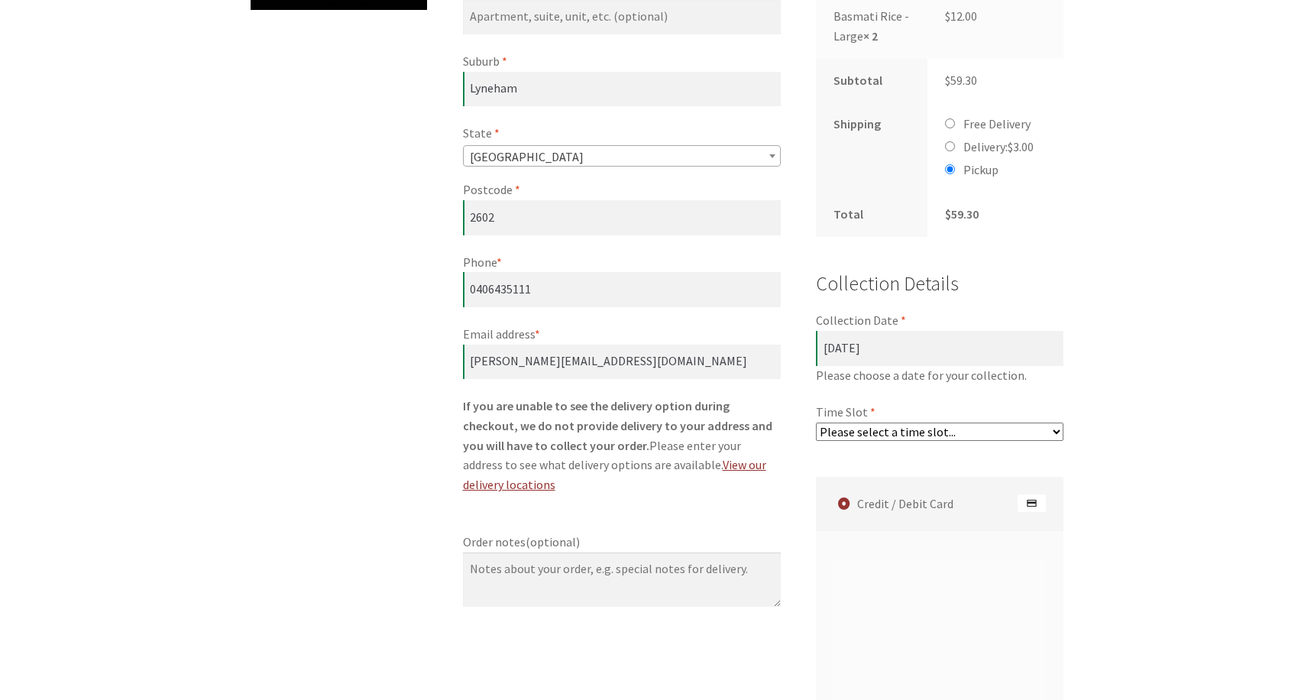
select select "60c2ef62db861/2|0.00"
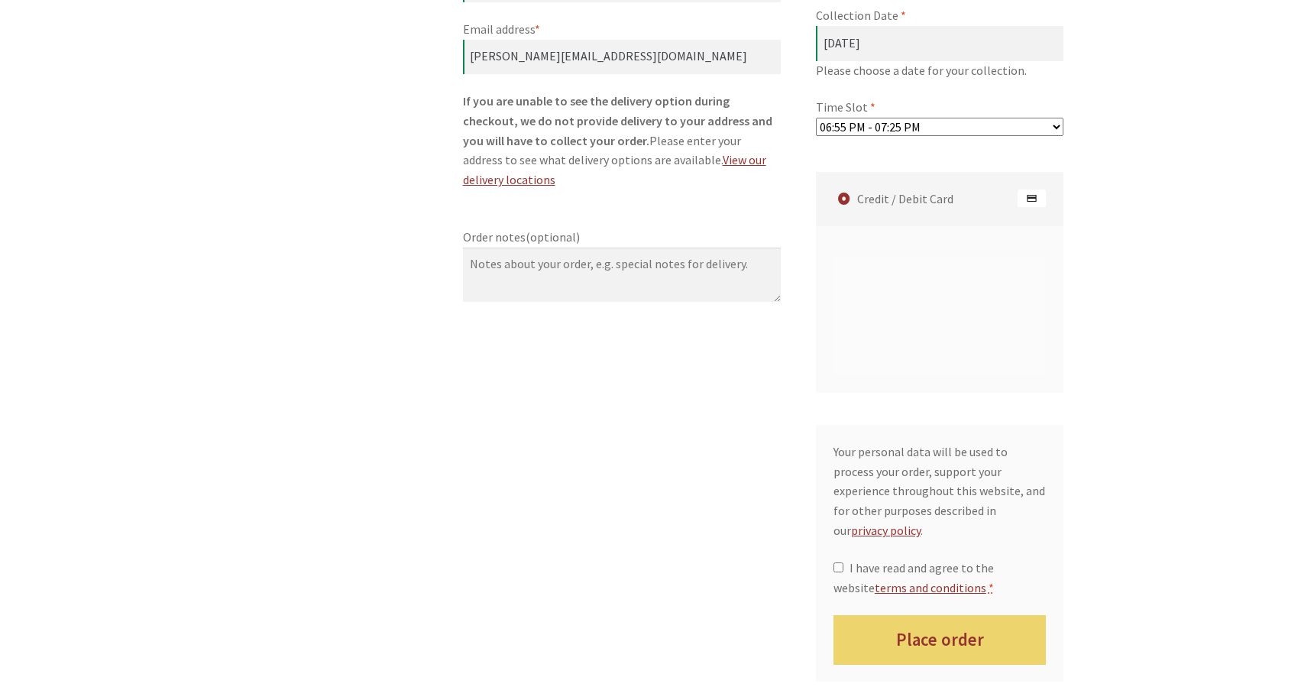
scroll to position [1050, 0]
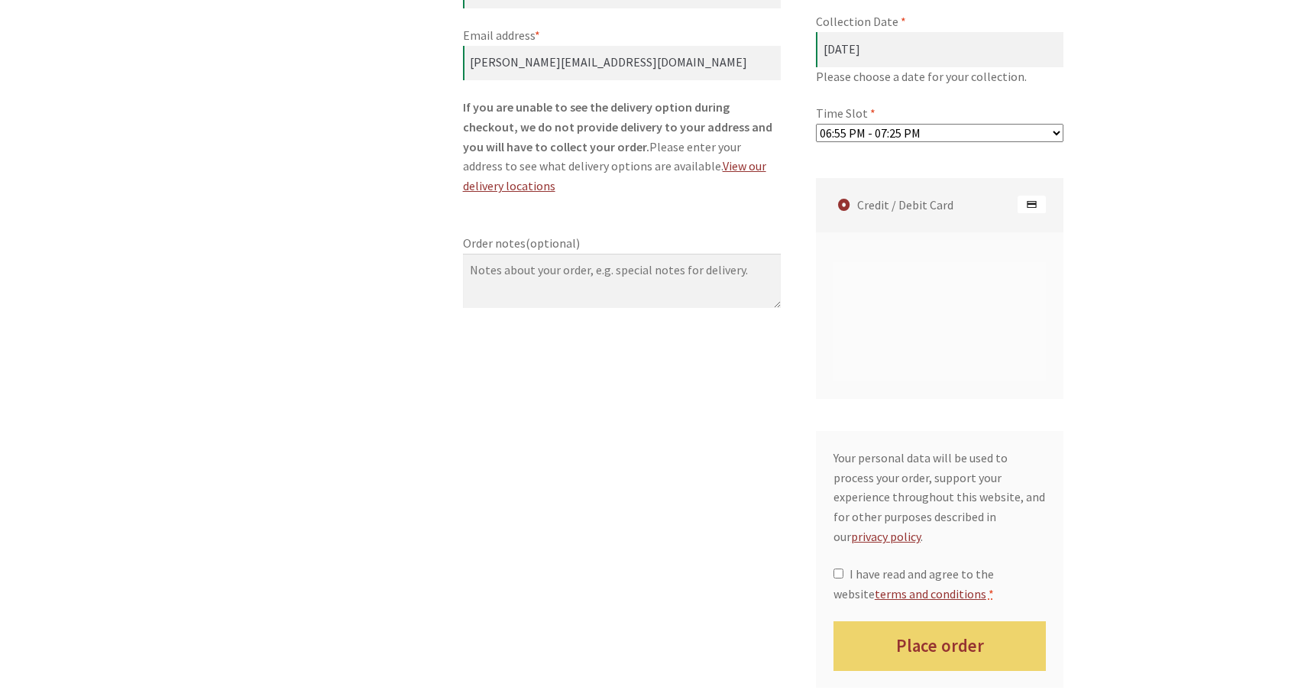
click at [840, 568] on input "I have read and agree to the website terms and conditions *" at bounding box center [838, 573] width 10 height 10
checkbox input "true"
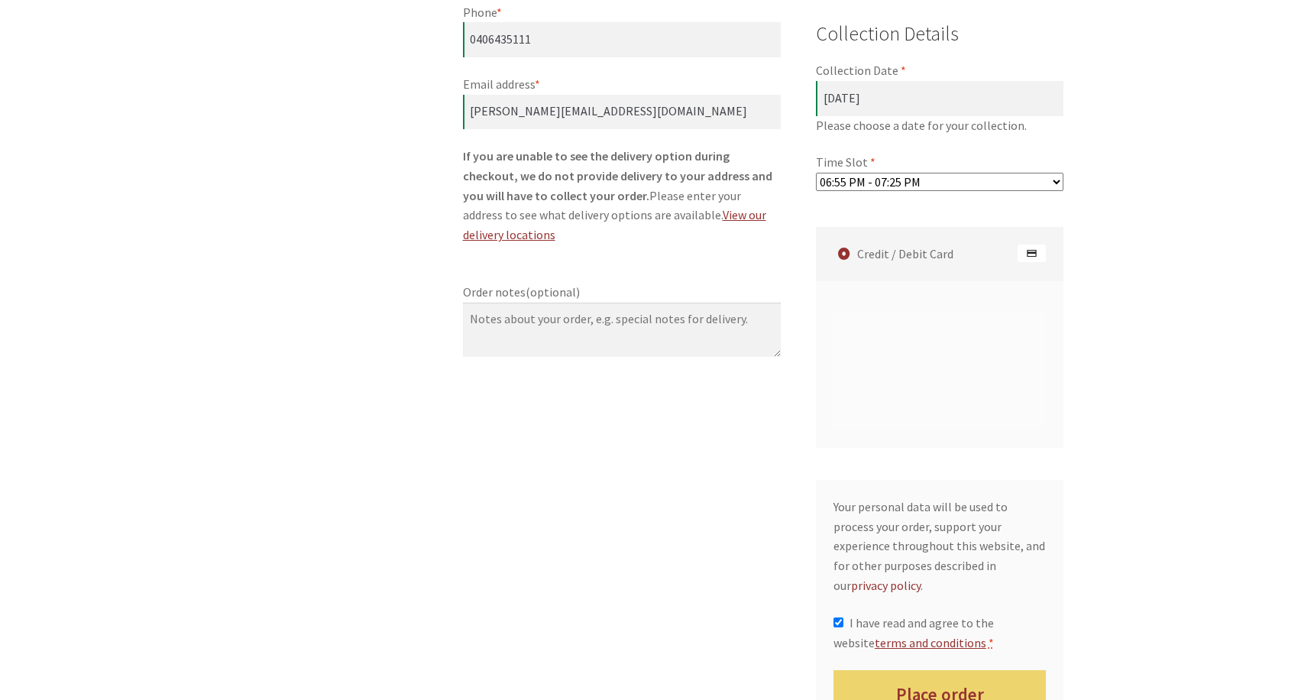
scroll to position [1001, 0]
click at [942, 670] on button "Place order" at bounding box center [939, 695] width 213 height 50
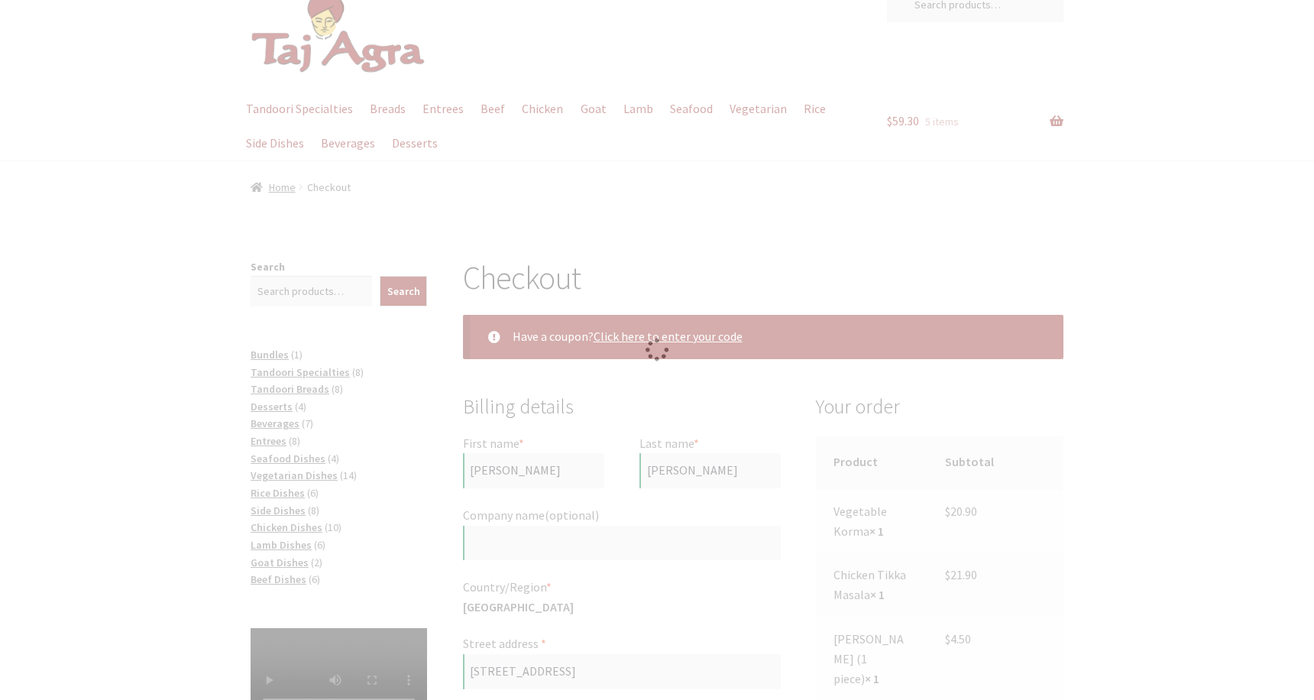
scroll to position [64, 0]
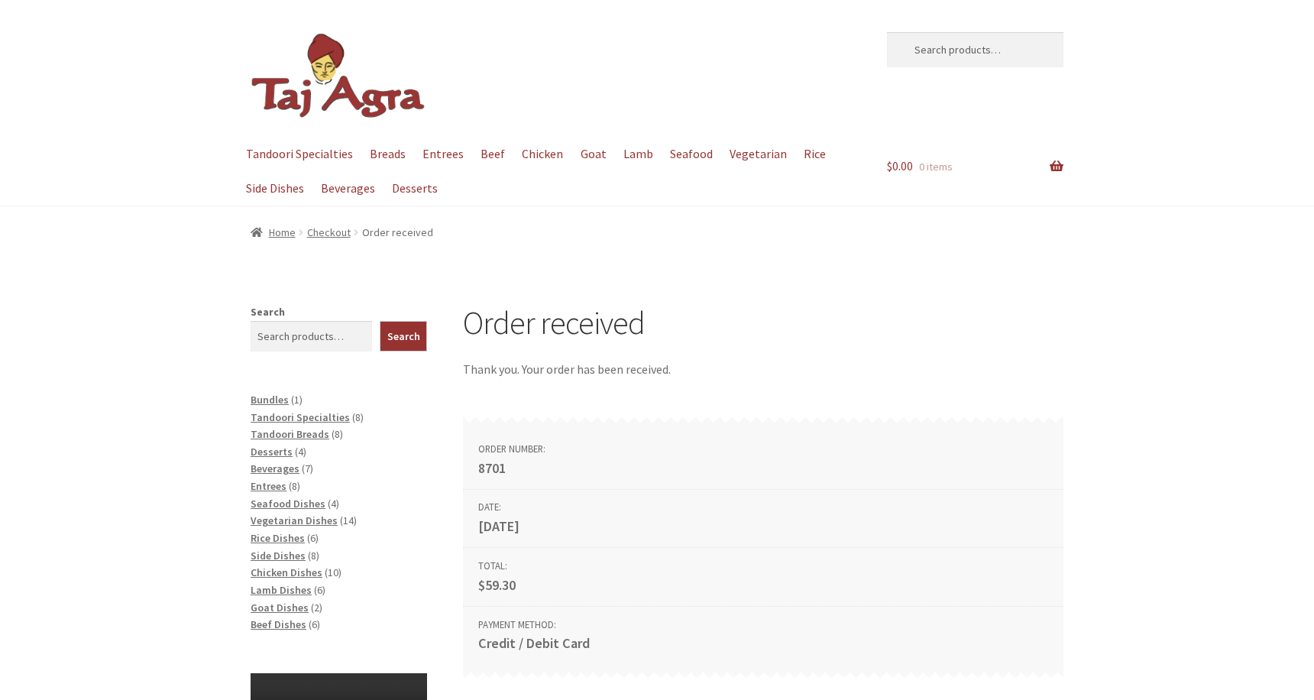
scroll to position [184, 0]
